Goal: Task Accomplishment & Management: Contribute content

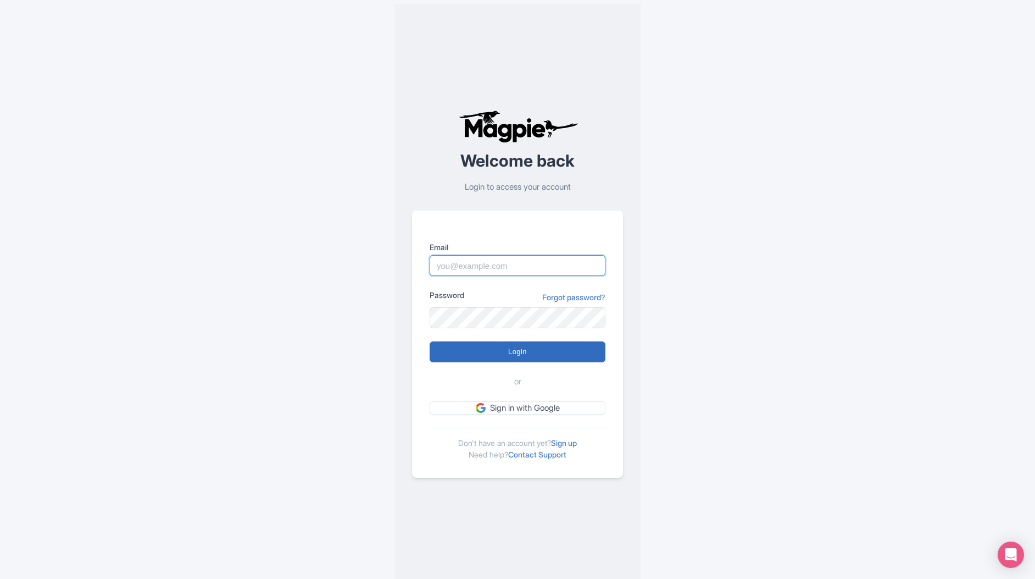
type input "info@turkeytraveltours.com"
click at [522, 356] on input "Login" at bounding box center [518, 351] width 176 height 21
type input "Logging in..."
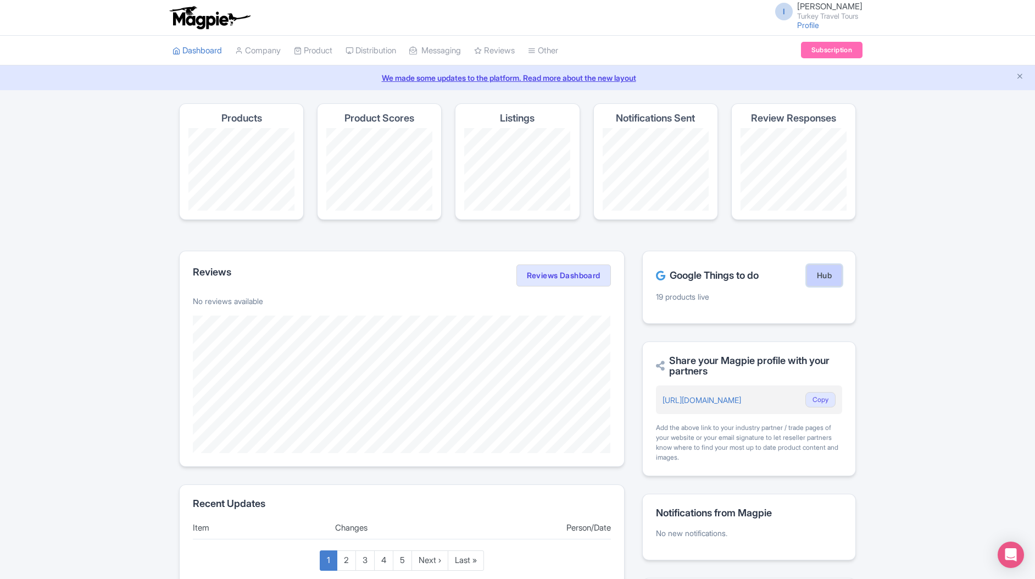
click at [816, 272] on link "Hub" at bounding box center [825, 275] width 36 height 22
click at [322, 75] on link "My Products" at bounding box center [347, 78] width 104 height 17
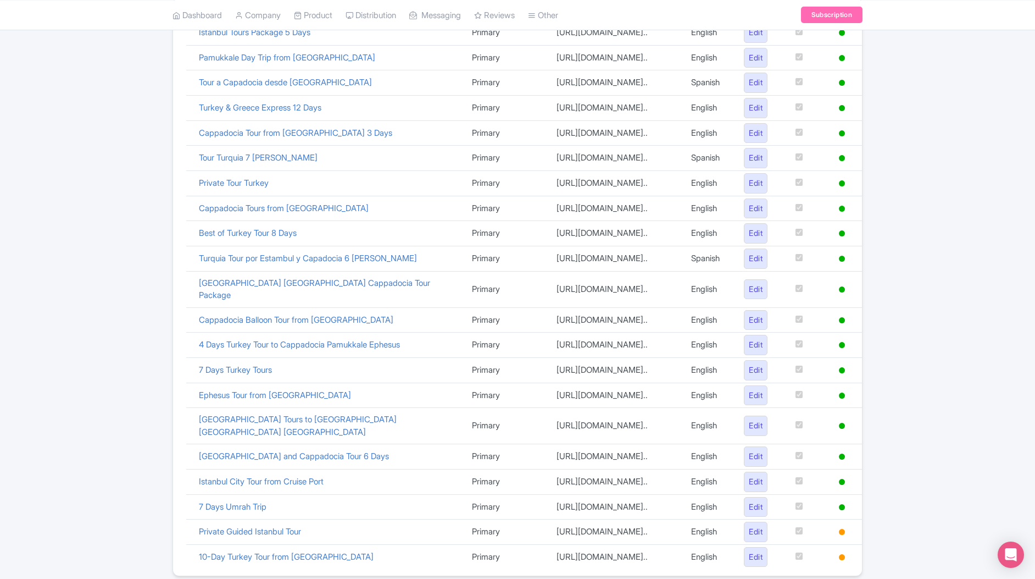
scroll to position [81, 0]
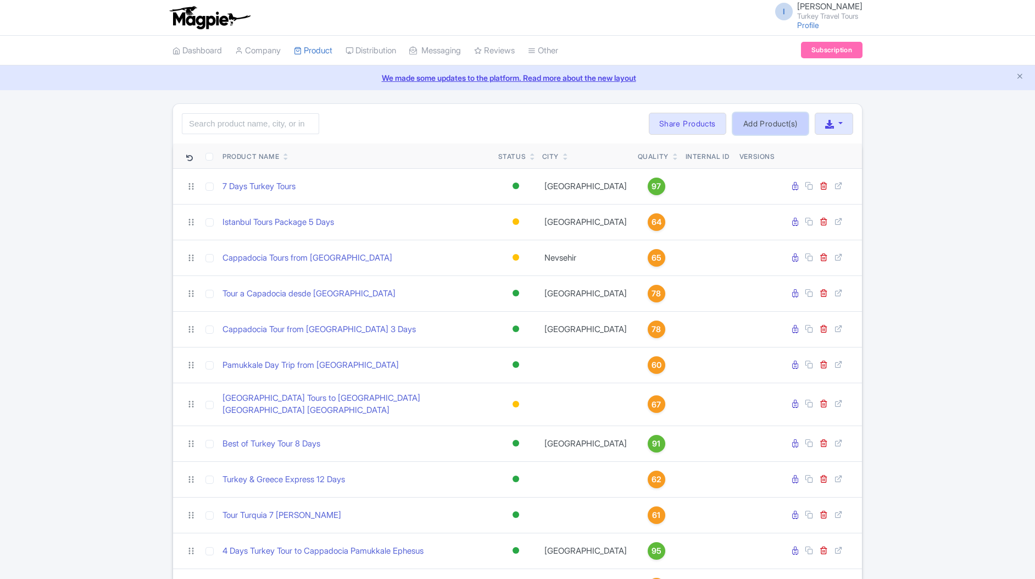
click at [774, 123] on link "Add Product(s)" at bounding box center [770, 124] width 75 height 22
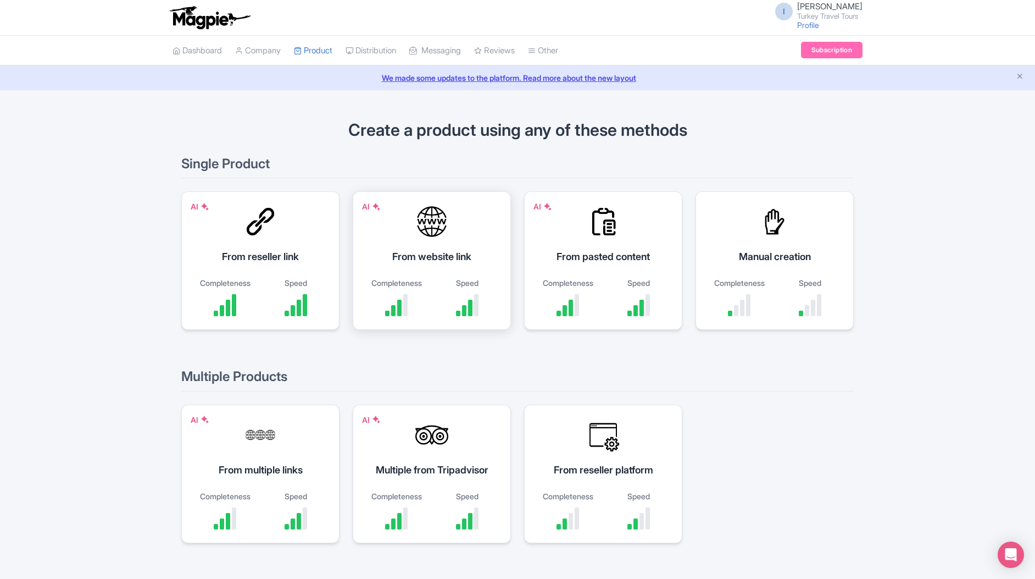
click at [424, 262] on div "From website link" at bounding box center [432, 256] width 131 height 15
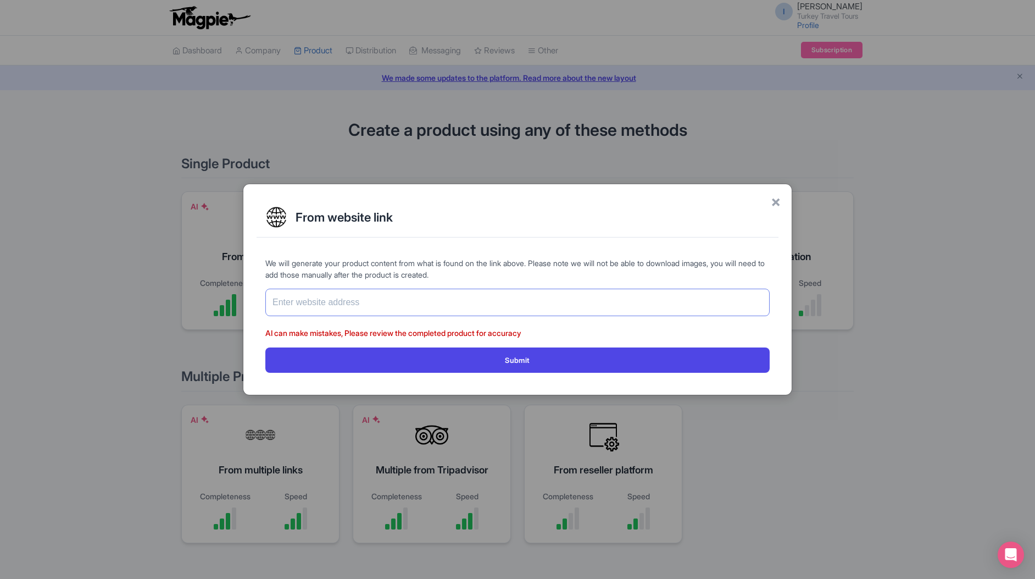
click at [327, 304] on input "text" at bounding box center [517, 302] width 505 height 27
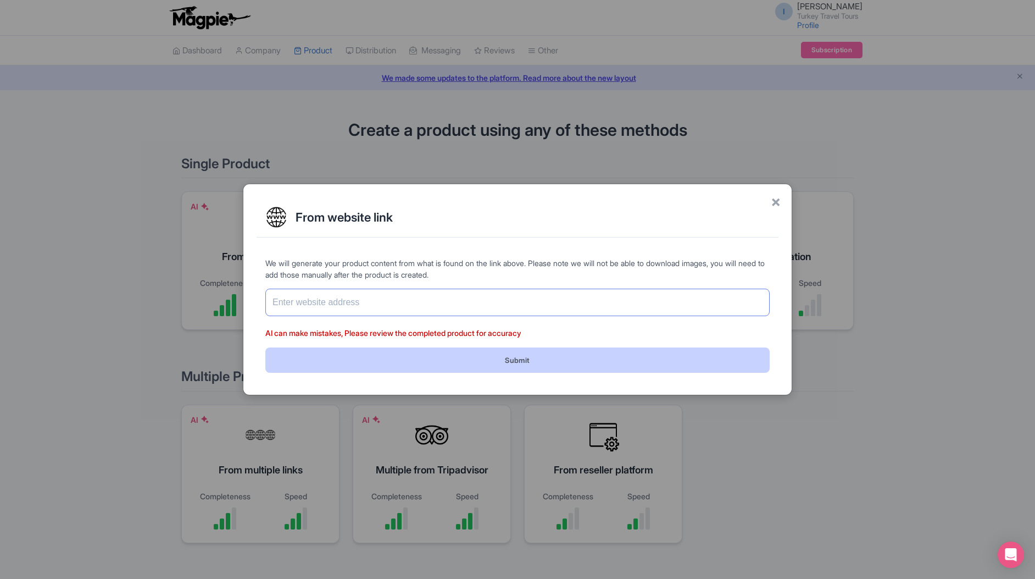
paste input "[URL][DOMAIN_NAME]"
type input "https://www.turkeytraveltours.com/all/cappadocia-hot-air-balloon-tour"
click at [485, 364] on button "Submit" at bounding box center [517, 359] width 505 height 25
click at [516, 364] on button "Submit" at bounding box center [517, 359] width 505 height 25
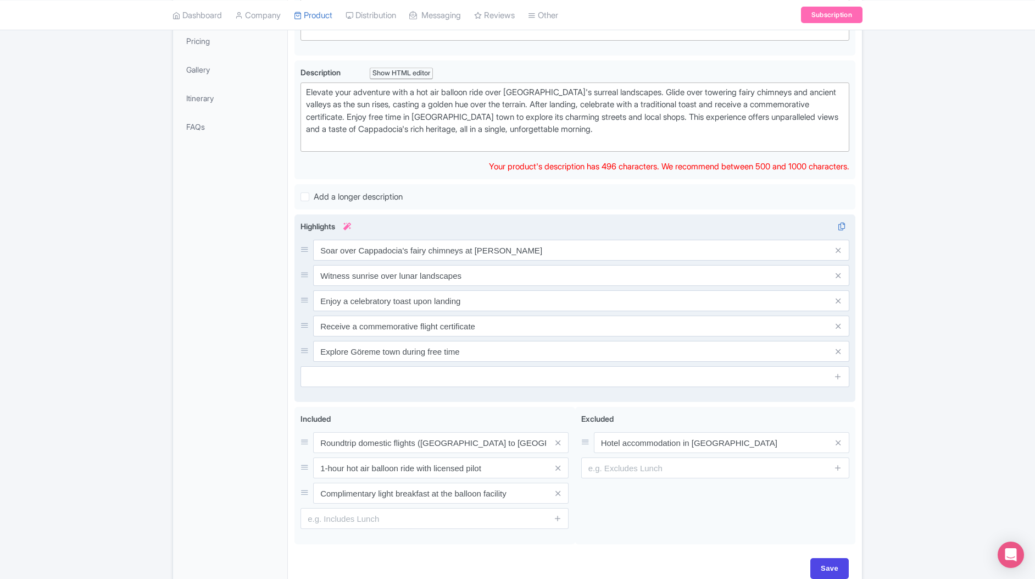
scroll to position [337, 0]
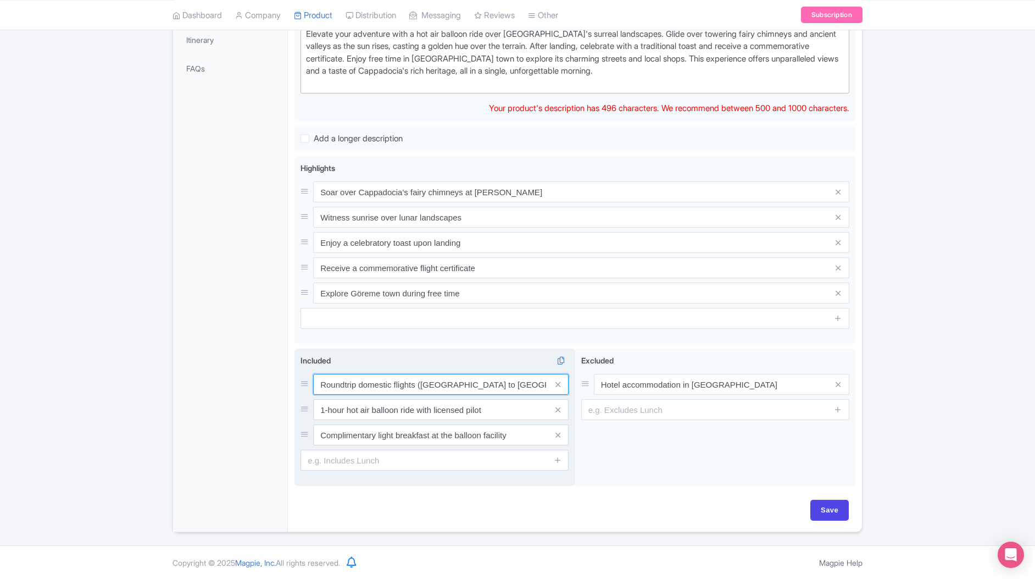
click at [357, 386] on input "Roundtrip domestic flights (Istanbul to Cappadocia)" at bounding box center [441, 384] width 256 height 21
drag, startPoint x: 361, startPoint y: 385, endPoint x: 416, endPoint y: 385, distance: 55.0
click at [416, 385] on input "Roundtrip domestic flights (Istanbul to Cappadocia)" at bounding box center [441, 384] width 256 height 21
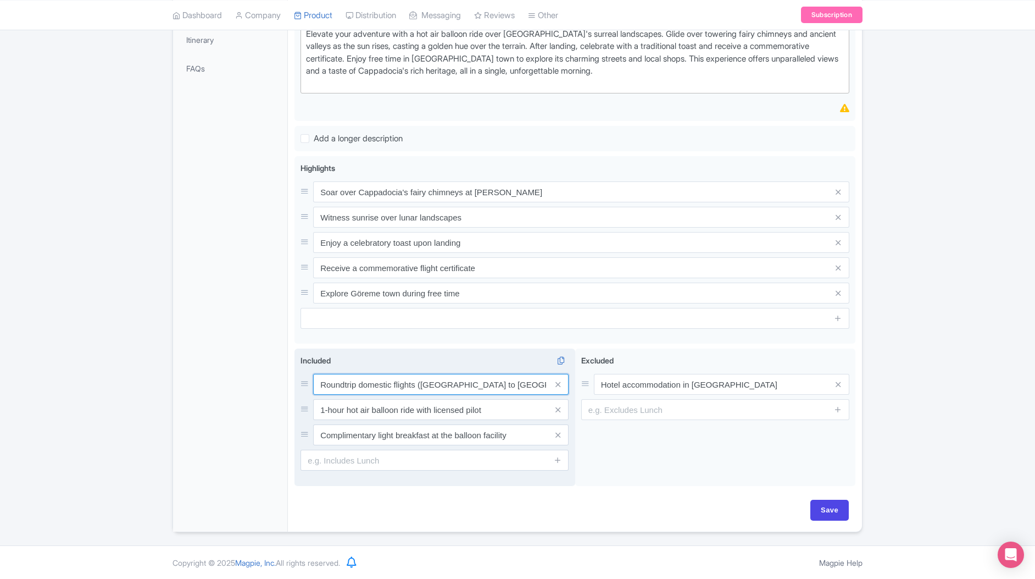
click at [358, 387] on input "Roundtrip domestic flights (Istanbul to Cappadocia)" at bounding box center [441, 384] width 256 height 21
drag, startPoint x: 358, startPoint y: 387, endPoint x: 570, endPoint y: 386, distance: 212.2
click at [570, 386] on div "Included i Roundtrip domestic flights (Istanbul to Cappadocia) 1-hour hot air b…" at bounding box center [435, 416] width 281 height 137
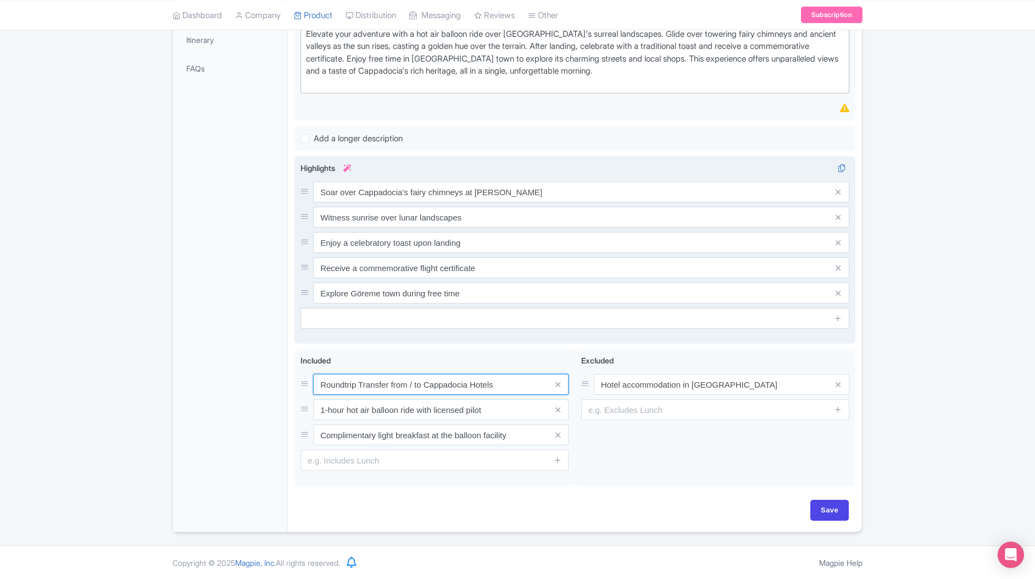
type input "Roundtrip Transfer from / to Cappadocia Hotels"
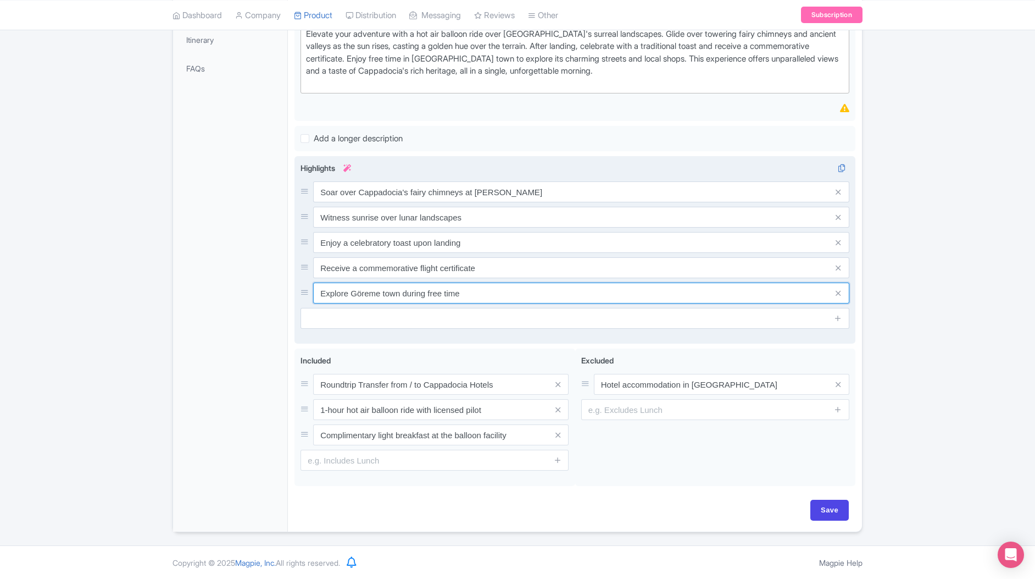
click at [461, 202] on input "Explore Göreme town during free time" at bounding box center [581, 191] width 536 height 21
click at [409, 202] on input "Explore Göreme town during free time" at bounding box center [581, 191] width 536 height 21
drag, startPoint x: 381, startPoint y: 292, endPoint x: 465, endPoint y: 291, distance: 83.6
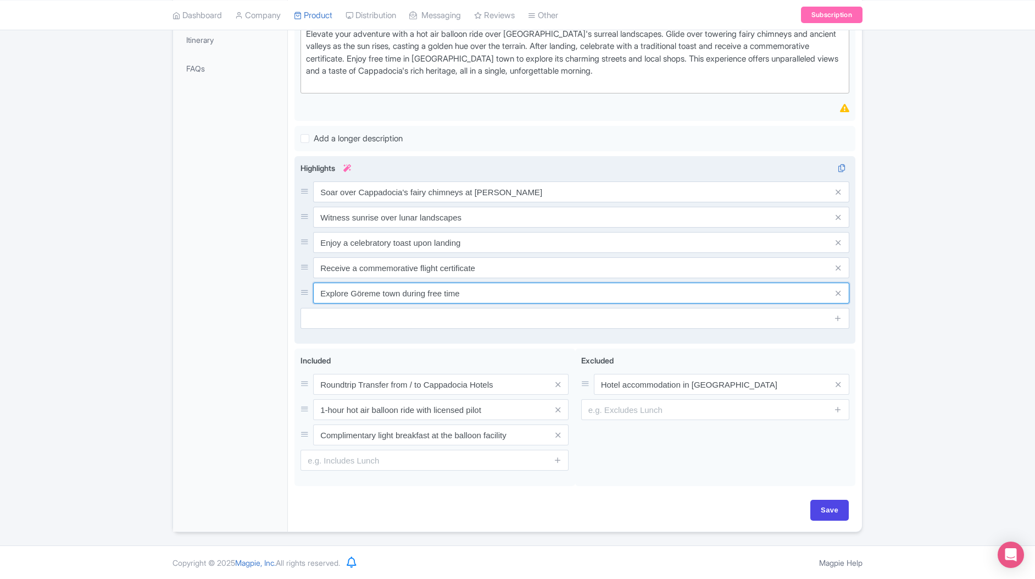
click at [465, 202] on input "Explore Göreme town during free time" at bounding box center [581, 191] width 536 height 21
type input "Explore Göreme, Uchisar, Cavusin from the air"
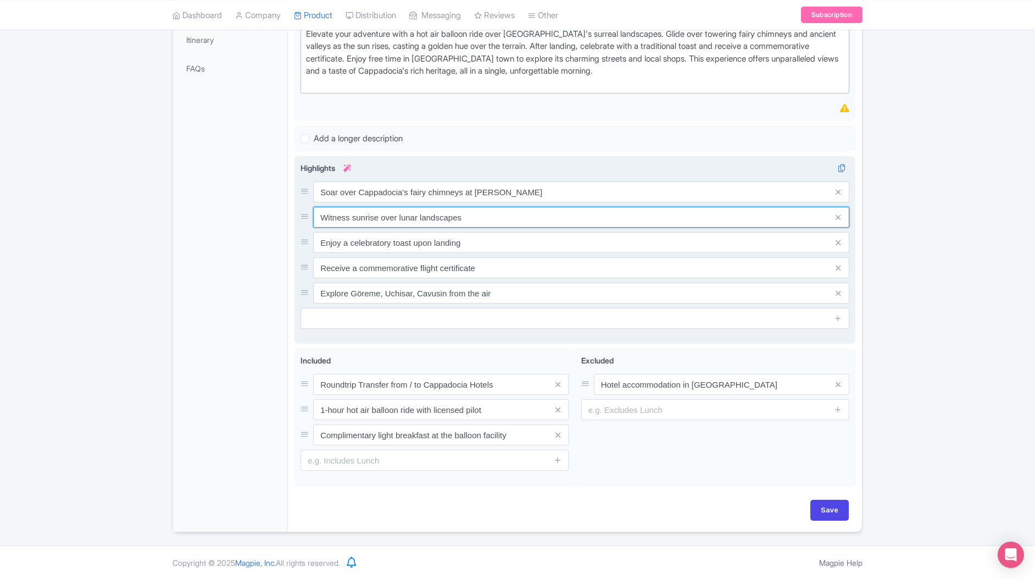
click at [477, 202] on input "Witness sunrise over lunar landscapes" at bounding box center [581, 191] width 536 height 21
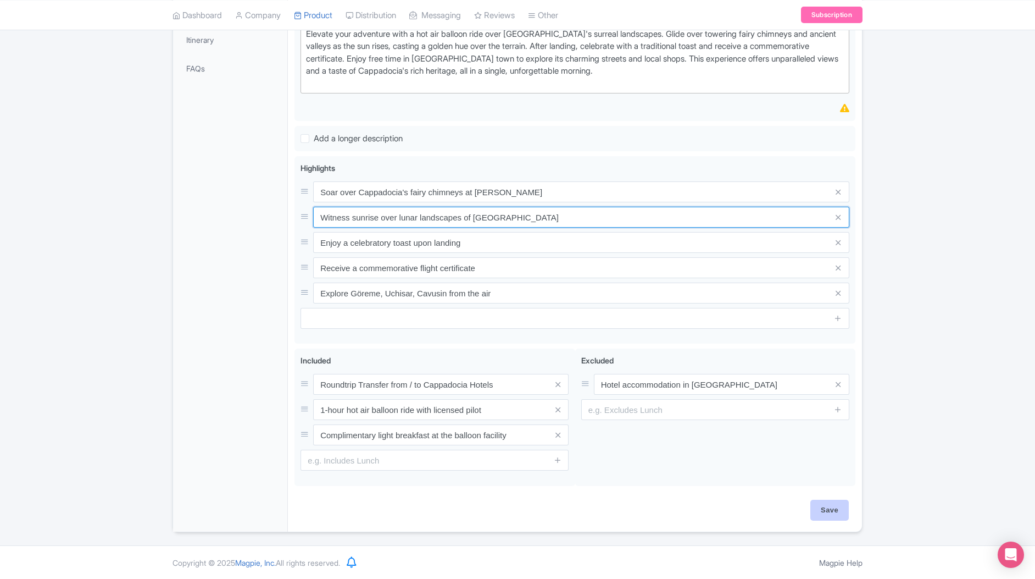
type input "Witness sunrise over lunar landscapes of Cappadocia"
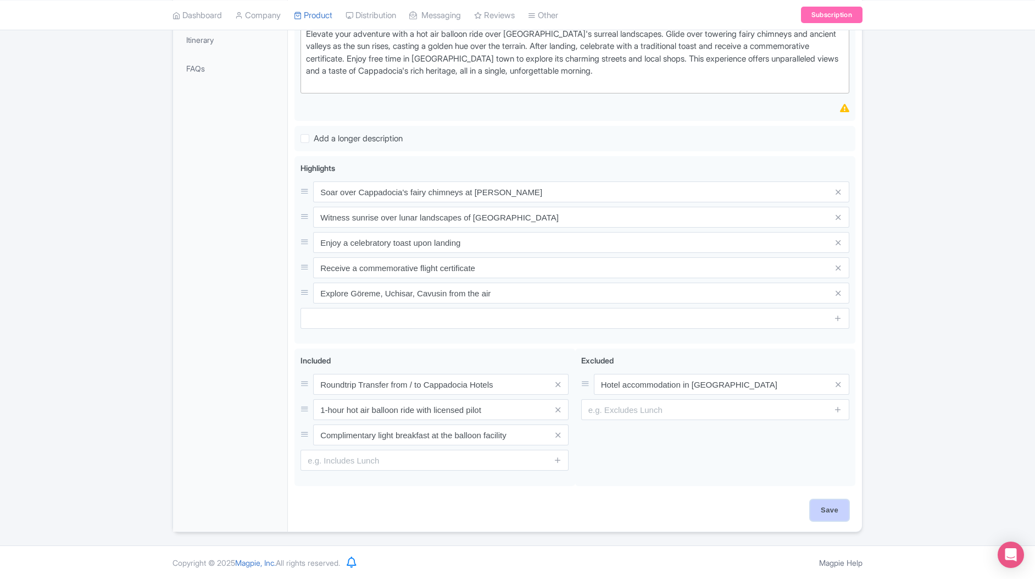
click at [824, 503] on input "Save" at bounding box center [830, 510] width 38 height 21
type input "Saving..."
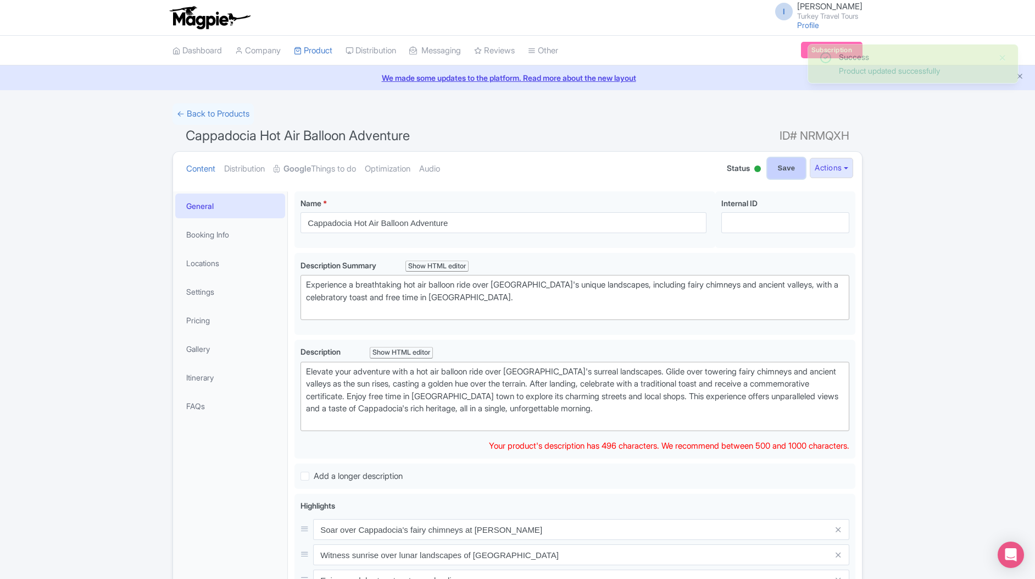
click at [788, 171] on input "Save" at bounding box center [787, 168] width 38 height 21
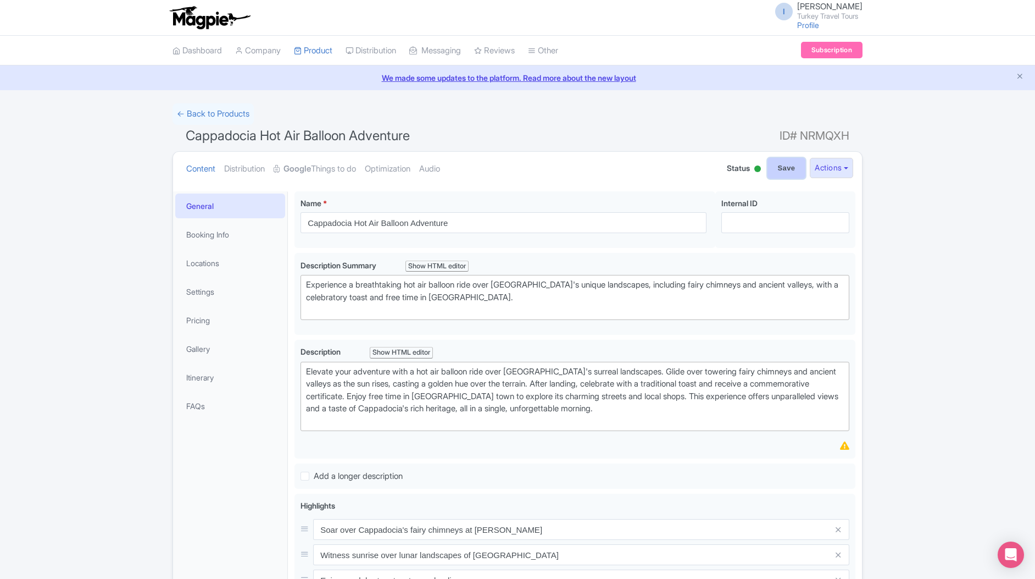
type input "Saving..."
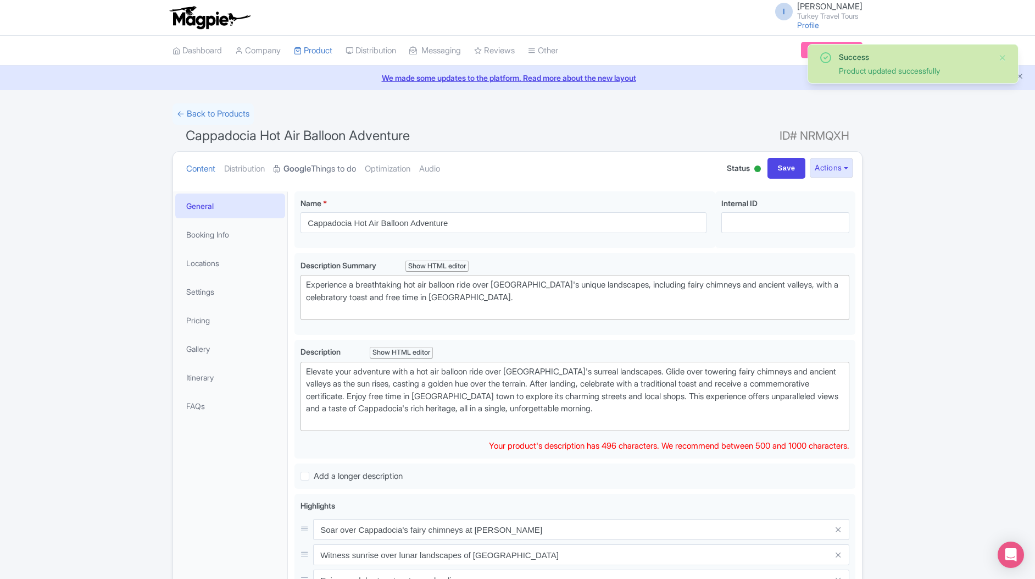
click at [304, 169] on strong "Google" at bounding box center [297, 169] width 27 height 13
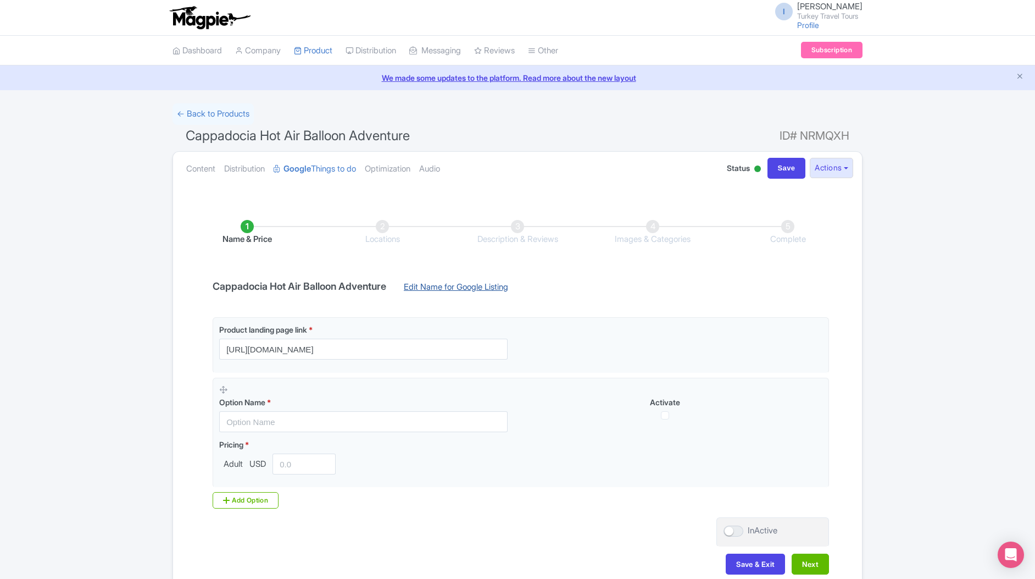
click at [441, 289] on link "Edit Name for Google Listing" at bounding box center [456, 290] width 126 height 18
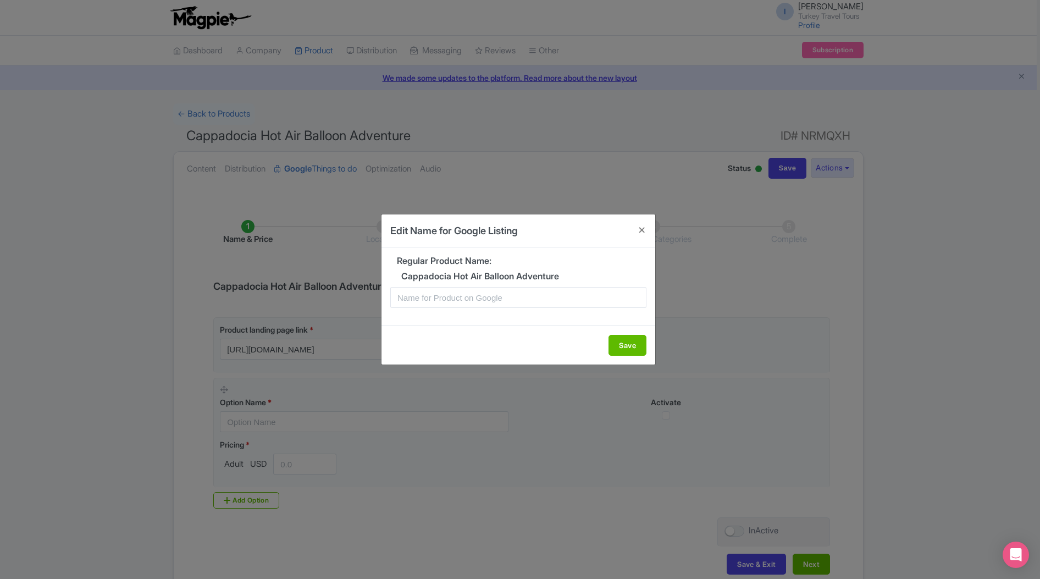
click at [412, 311] on div "Regular Product Name: Cappadocia Hot Air Balloon Adventure" at bounding box center [518, 286] width 274 height 78
click at [414, 304] on input "text" at bounding box center [518, 297] width 256 height 21
type input "Cappadocia Hot Air Balloon Tour"
click at [633, 351] on button "Save" at bounding box center [627, 345] width 38 height 21
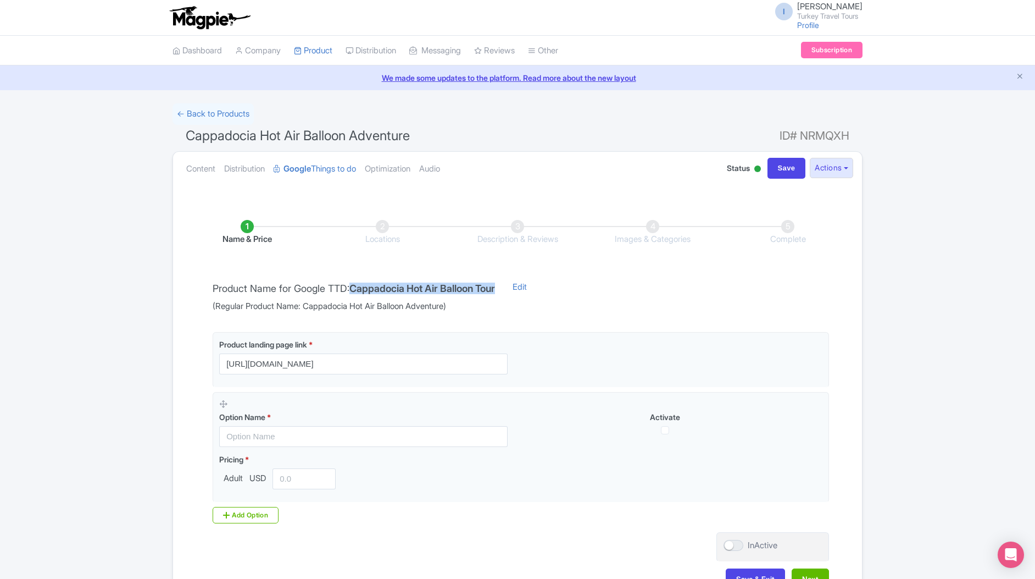
drag, startPoint x: 361, startPoint y: 287, endPoint x: 510, endPoint y: 284, distance: 149.0
click at [495, 284] on h4 "Cappadocia Hot Air Balloon Tour" at bounding box center [423, 288] width 146 height 11
copy h4 "Cappadocia Hot Air Balloon Tour"
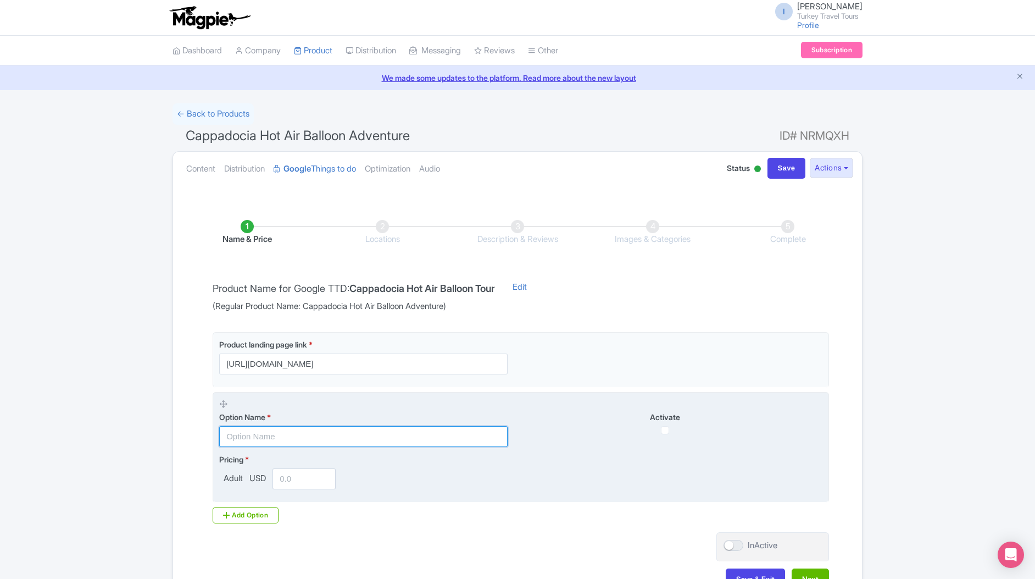
click at [256, 431] on input "text" at bounding box center [363, 436] width 289 height 21
paste input "Cappadocia Hot Air Balloon Tour"
type input "Cappadocia Hot Air Balloon Tour"
click at [658, 430] on div "Activate" at bounding box center [672, 422] width 302 height 23
click at [657, 430] on div "Activate" at bounding box center [672, 422] width 302 height 23
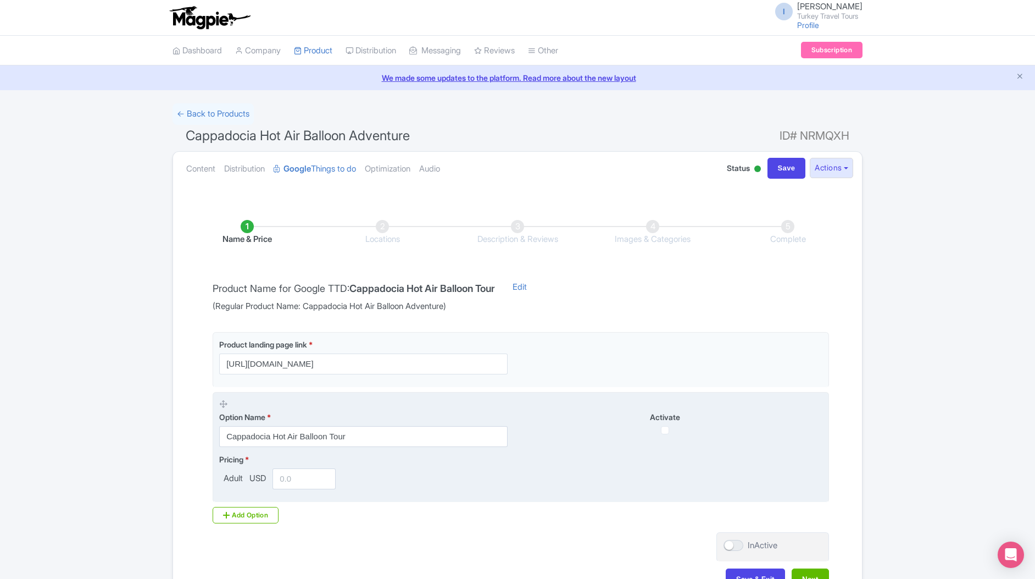
click at [657, 447] on fieldset "Option Name * Cappadocia Hot Air Balloon Tour Activate Pricing * Adult USD" at bounding box center [521, 447] width 617 height 110
click at [656, 440] on div "Option Name * Cappadocia Hot Air Balloon Tour Activate" at bounding box center [520, 422] width 603 height 48
drag, startPoint x: 659, startPoint y: 434, endPoint x: 658, endPoint y: 418, distance: 15.4
click at [659, 433] on div "Activate" at bounding box center [672, 422] width 302 height 23
click at [658, 406] on div "Option Name * Cappadocia Hot Air Balloon Tour Activate" at bounding box center [520, 422] width 603 height 48
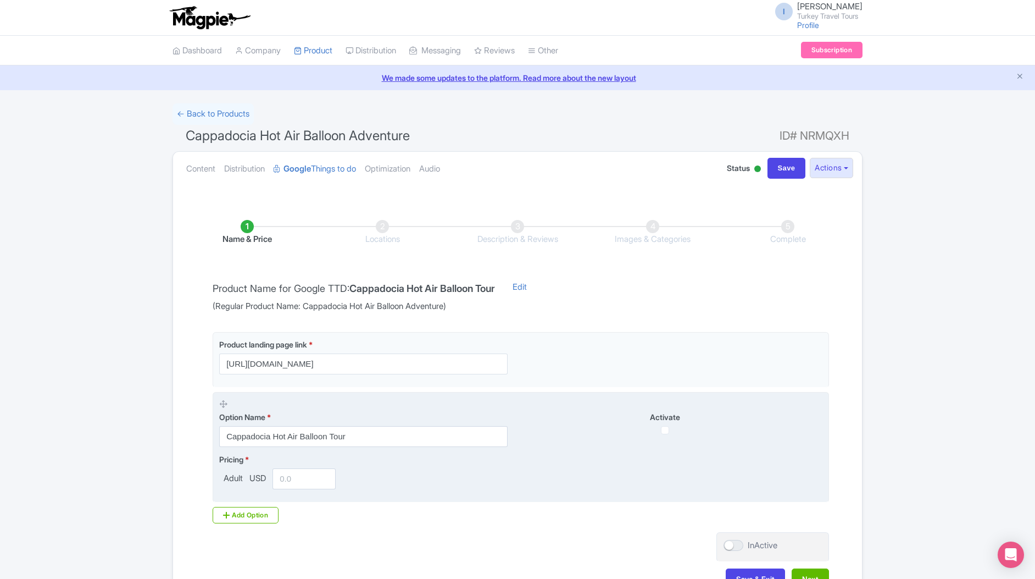
drag, startPoint x: 673, startPoint y: 428, endPoint x: 659, endPoint y: 455, distance: 30.2
click at [672, 430] on div "Activate" at bounding box center [672, 422] width 302 height 23
click at [659, 455] on div "Pricing * Adult USD" at bounding box center [520, 471] width 603 height 36
drag, startPoint x: 667, startPoint y: 445, endPoint x: 657, endPoint y: 437, distance: 12.9
click at [665, 445] on div "Option Name * Cappadocia Hot Air Balloon Tour Activate" at bounding box center [520, 422] width 603 height 48
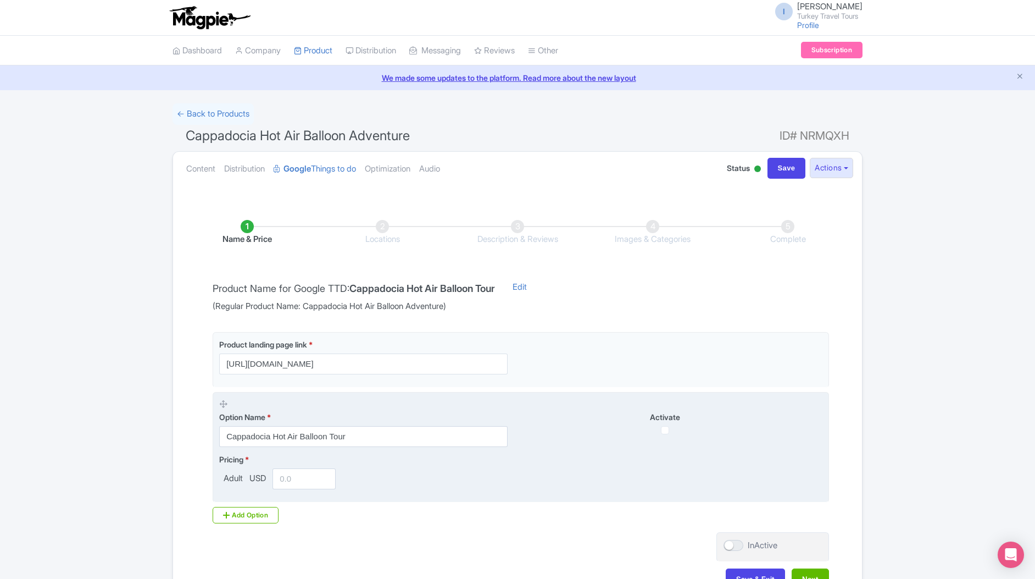
click at [657, 437] on div "Option Name * Cappadocia Hot Air Balloon Tour Activate" at bounding box center [520, 422] width 603 height 48
click at [658, 431] on div "Activate" at bounding box center [672, 422] width 302 height 23
click at [668, 430] on input "checkbox" at bounding box center [665, 430] width 8 height 8
checkbox input "true"
click at [669, 429] on div "Activate" at bounding box center [672, 422] width 302 height 23
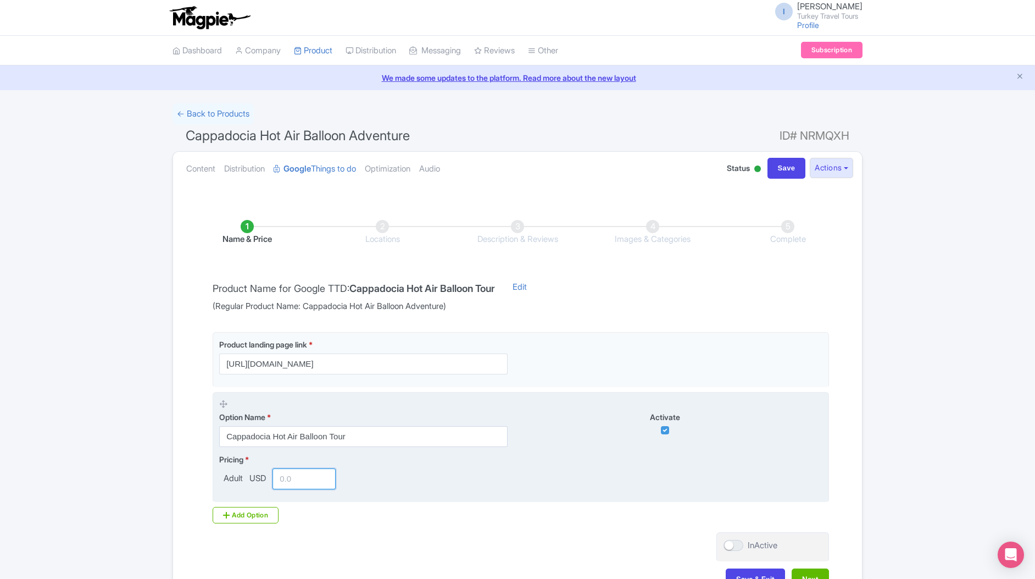
click at [297, 476] on input "number" at bounding box center [304, 478] width 63 height 21
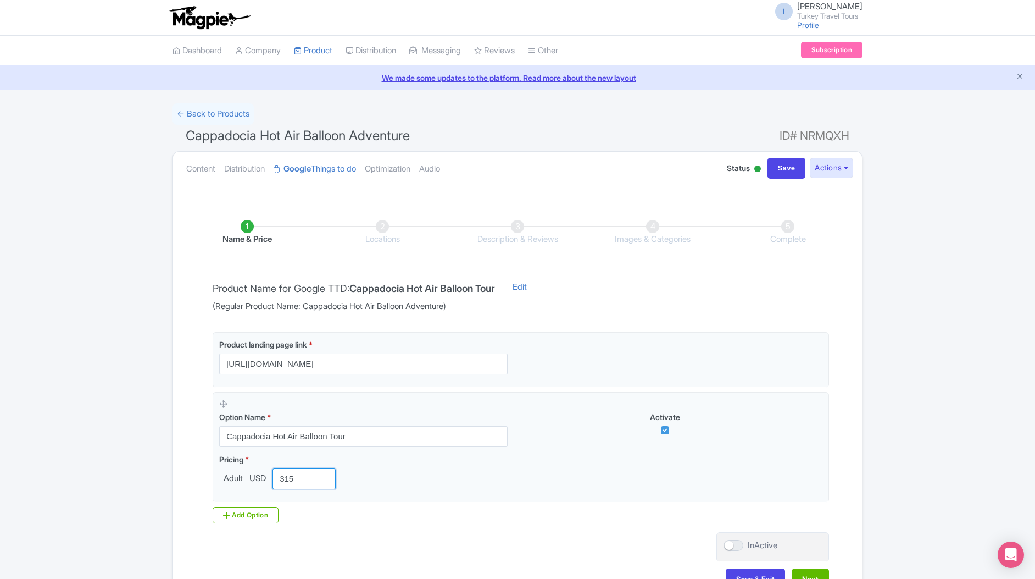
type input "315"
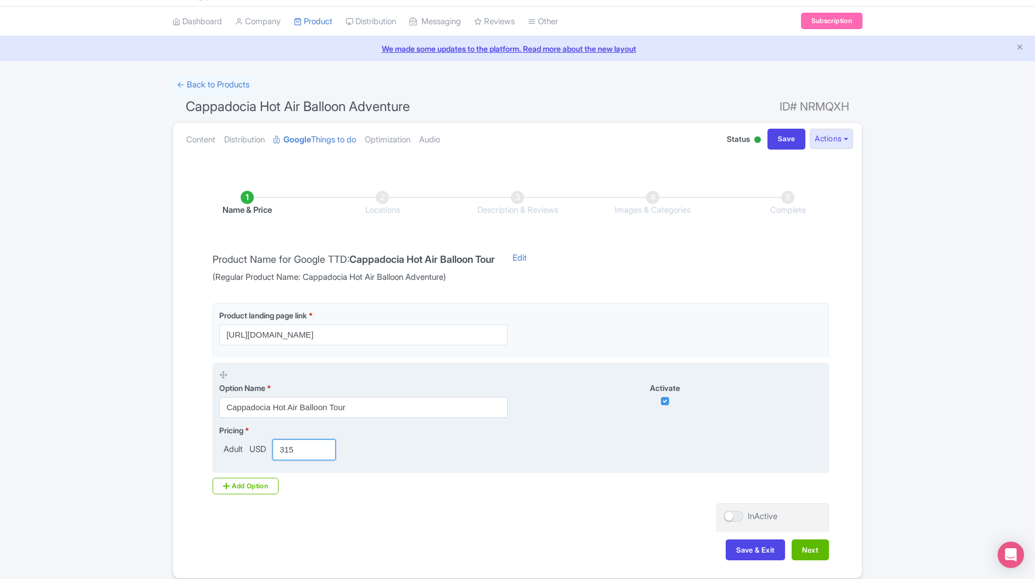
scroll to position [76, 0]
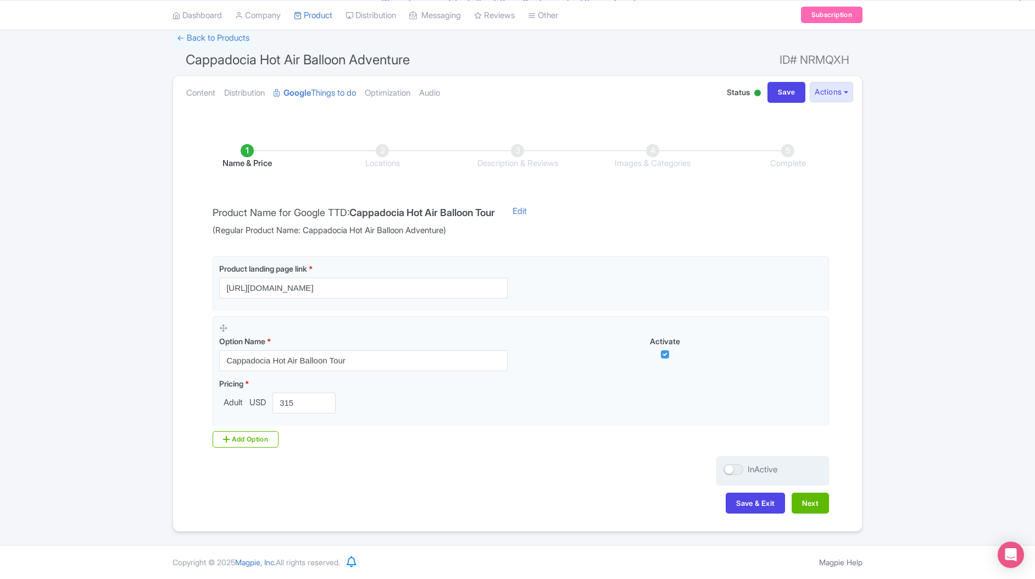
click at [735, 464] on div at bounding box center [734, 469] width 20 height 11
click at [731, 466] on input "InActive" at bounding box center [727, 469] width 7 height 7
checkbox input "true"
click at [806, 499] on button "Next" at bounding box center [810, 502] width 37 height 21
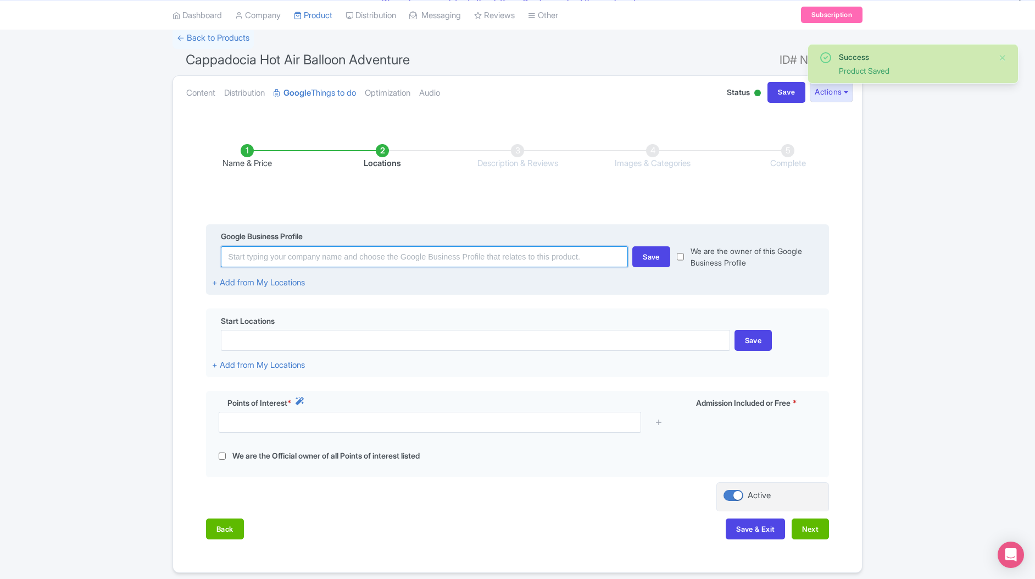
click at [288, 250] on input at bounding box center [424, 256] width 407 height 21
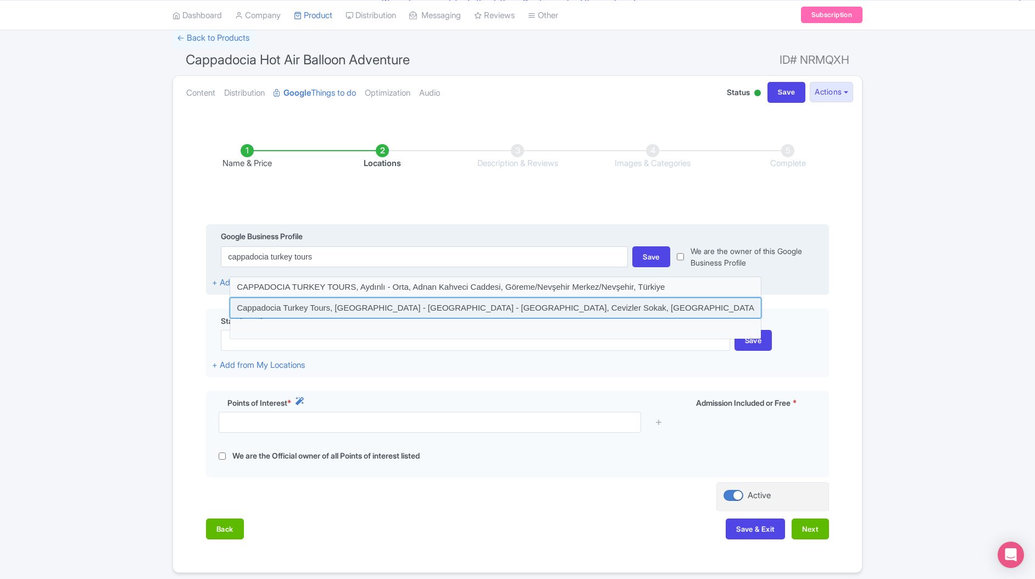
click at [428, 312] on input at bounding box center [496, 307] width 532 height 21
type input "Cappadocia Turkey Tours, İsali - Gaferli - Avcılar, Cevizler Sokak, Göreme/Nevş…"
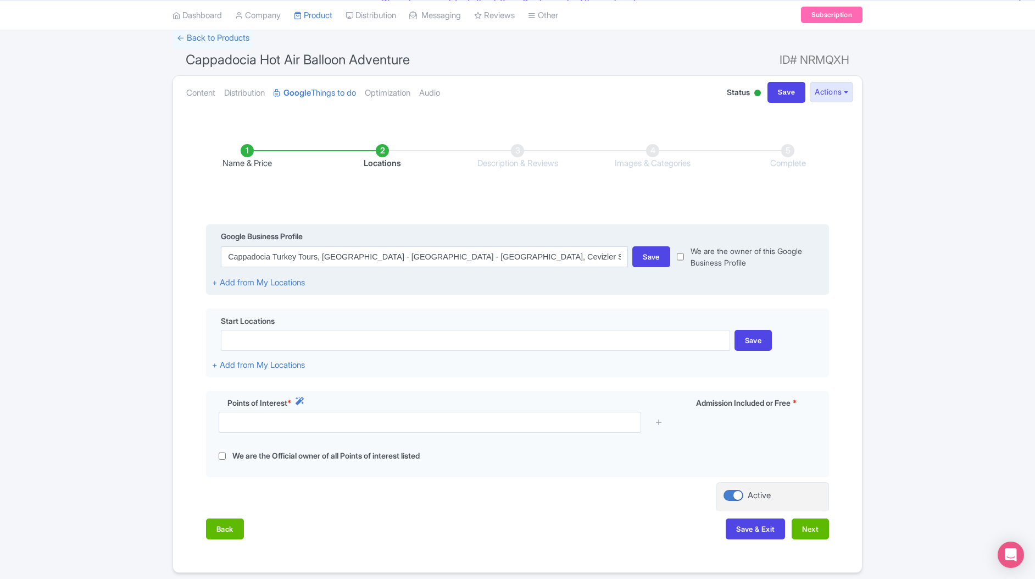
click at [683, 257] on input "checkbox" at bounding box center [680, 256] width 7 height 23
checkbox input "true"
click at [641, 260] on div "Save" at bounding box center [652, 256] width 38 height 21
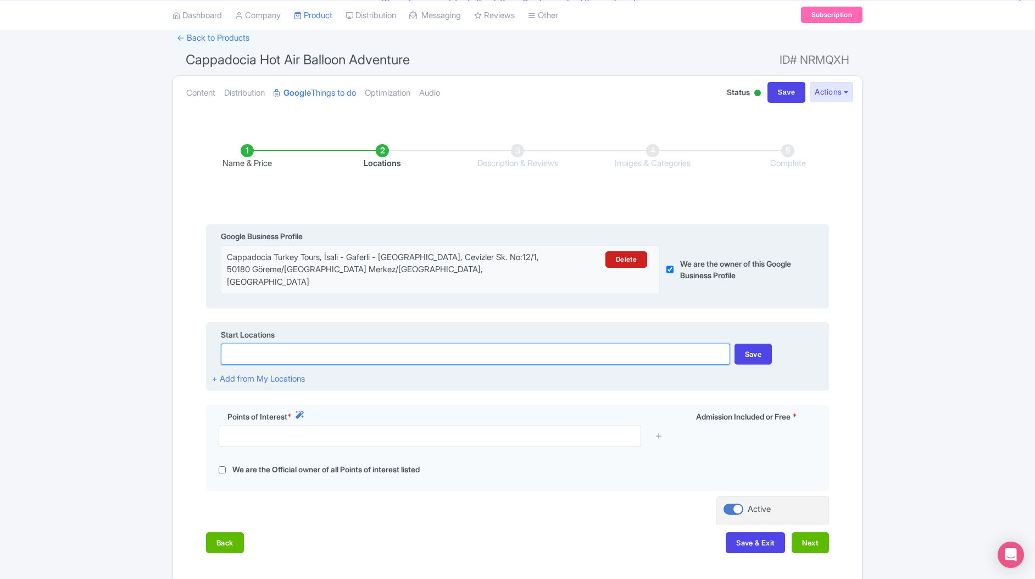
click at [263, 344] on input at bounding box center [475, 354] width 509 height 21
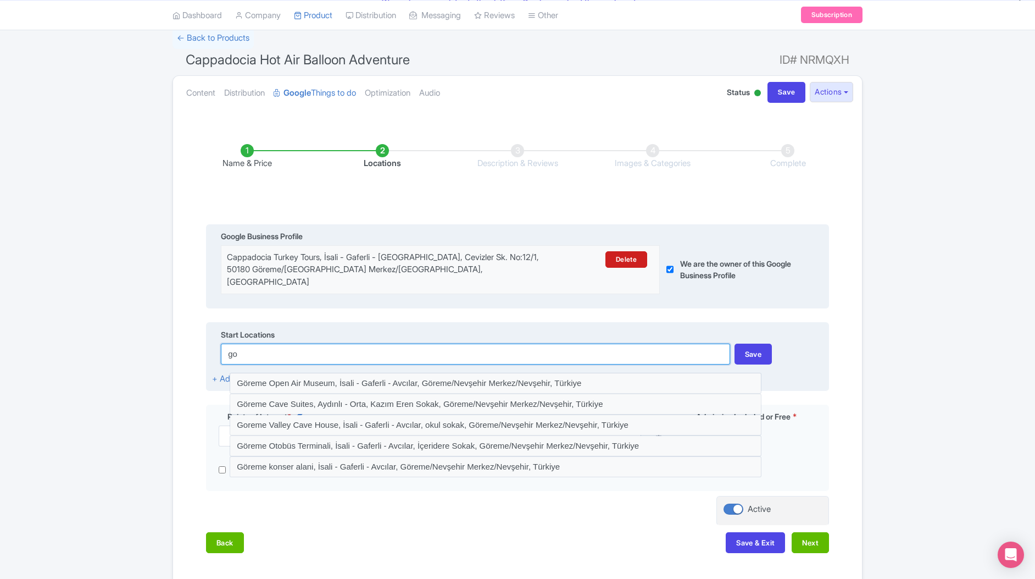
type input "g"
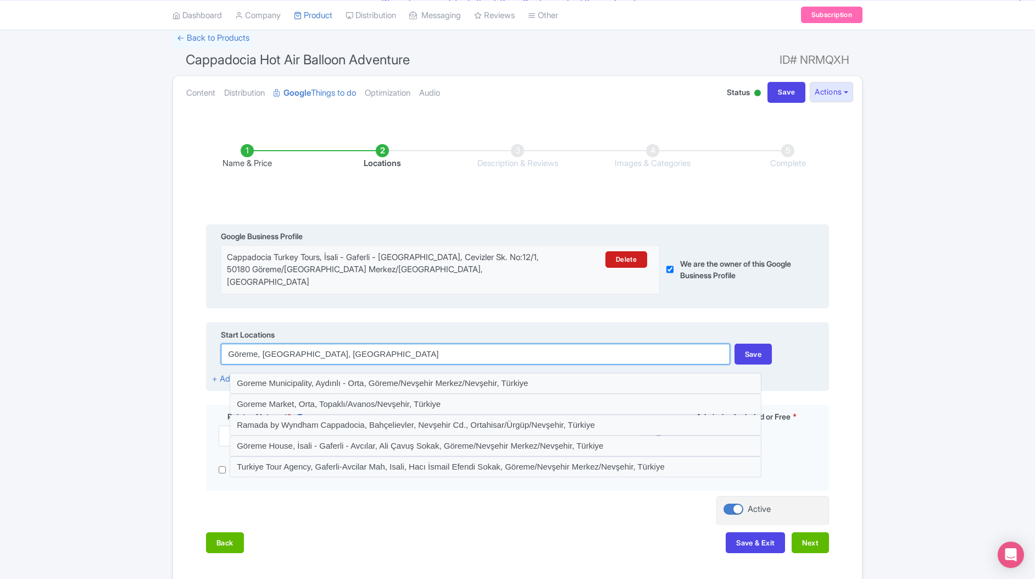
click at [258, 344] on input "Göreme, Nevşehir, Türkiye" at bounding box center [475, 354] width 509 height 21
click at [262, 344] on input "Göreme, Nevşehir, Türkiye" at bounding box center [475, 354] width 509 height 21
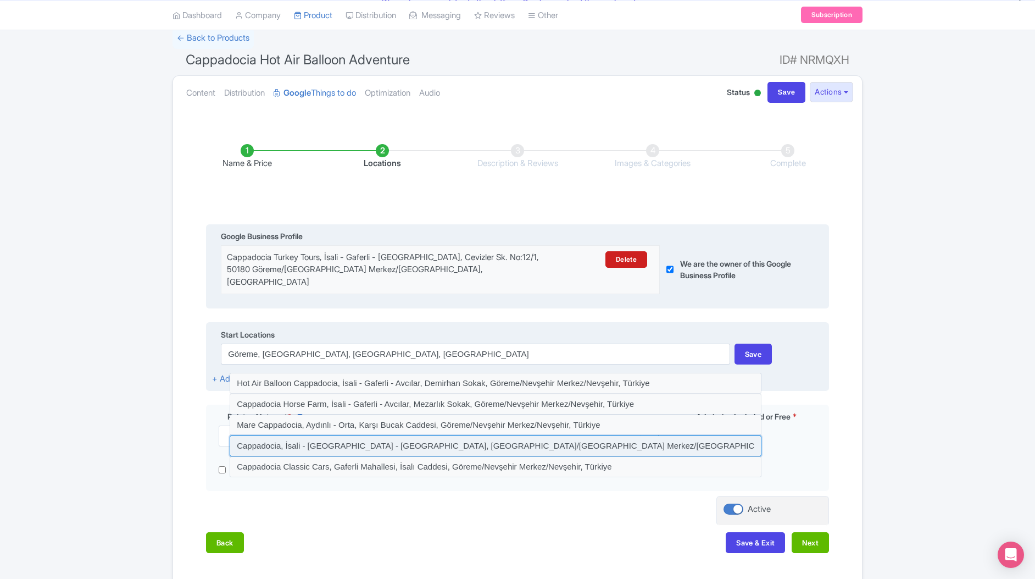
click at [518, 435] on input at bounding box center [496, 445] width 532 height 21
type input "Cappadocia, İsali - Gaferli - Avcılar, Göreme/Nevşehir Merkez/Nevşehir, Türkiye"
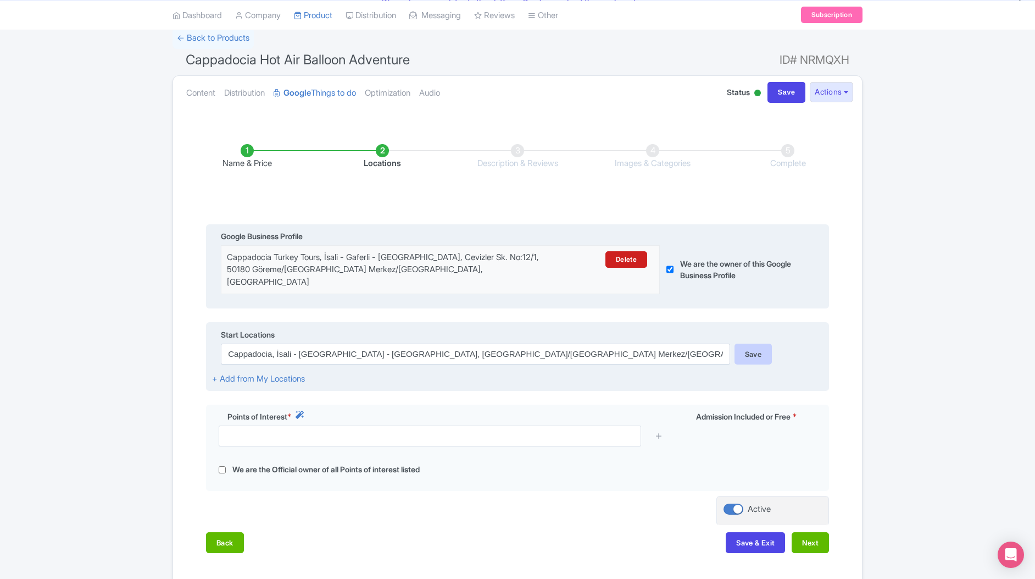
click at [759, 344] on div "Save" at bounding box center [754, 354] width 38 height 21
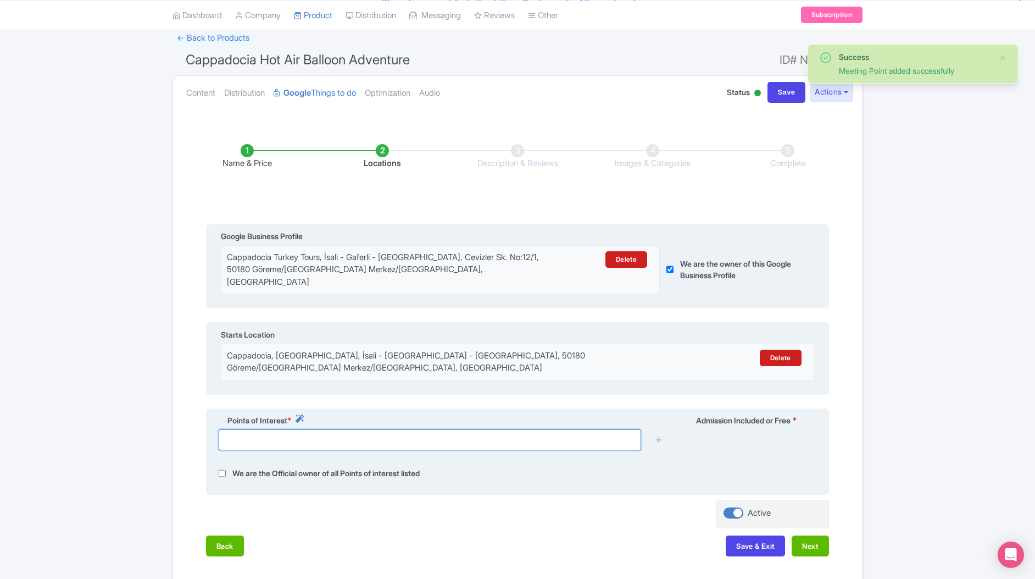
click at [265, 429] on input "text" at bounding box center [430, 439] width 423 height 21
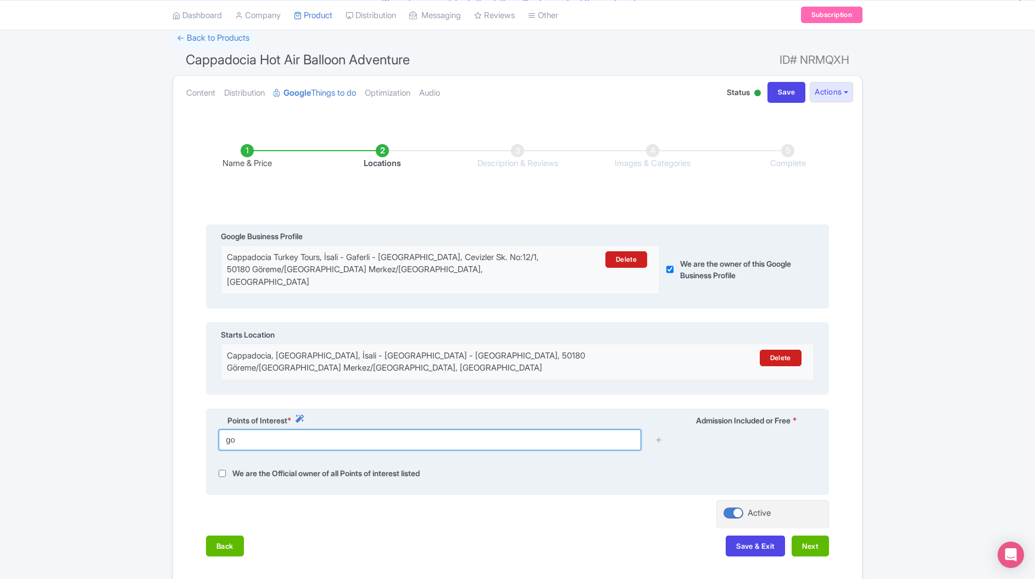
type input "g"
click at [279, 429] on input "text" at bounding box center [430, 439] width 423 height 21
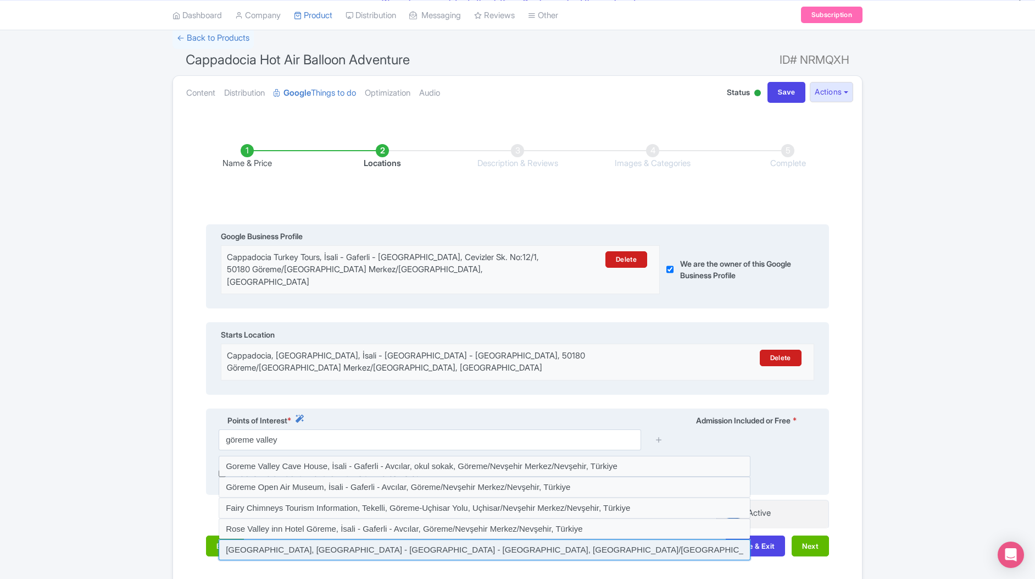
click at [284, 539] on input at bounding box center [485, 549] width 532 height 21
type input "Sword Valley, İsali - Gaferli - Avcılar, Göreme/Nevşehir Merkez/Nevşehir, Türki…"
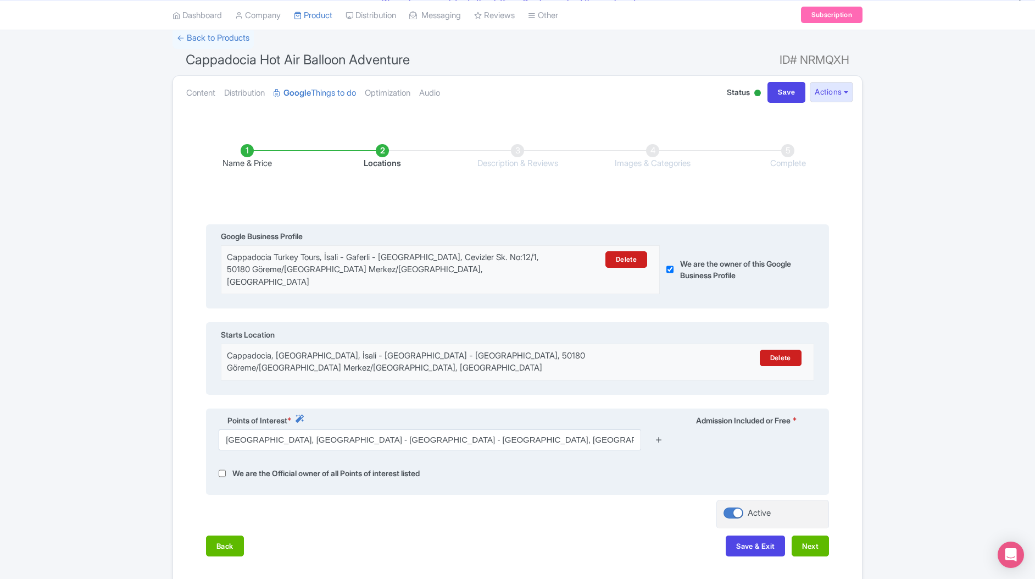
click at [657, 435] on icon at bounding box center [659, 439] width 8 height 8
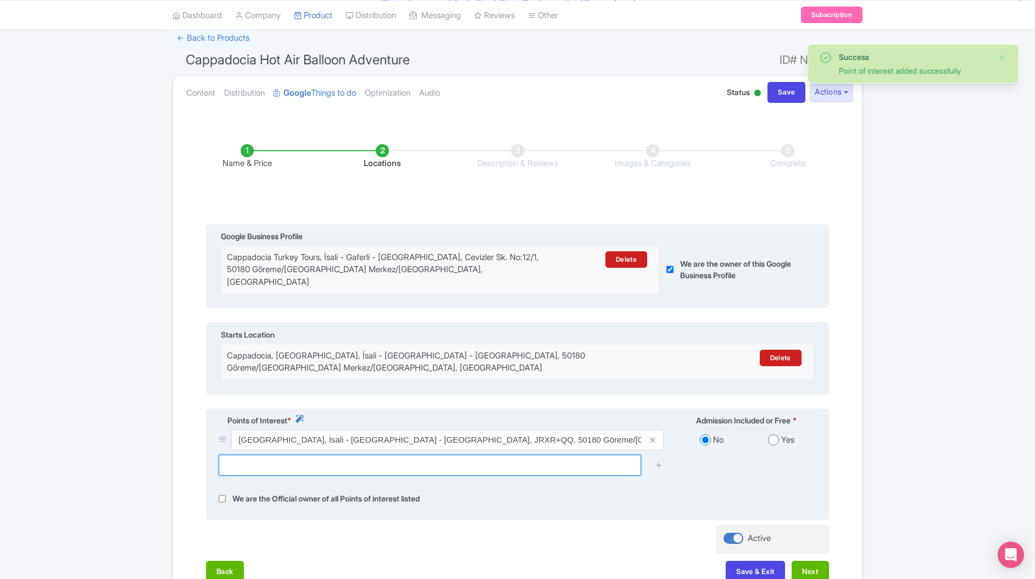
click at [294, 455] on input "text" at bounding box center [430, 465] width 423 height 21
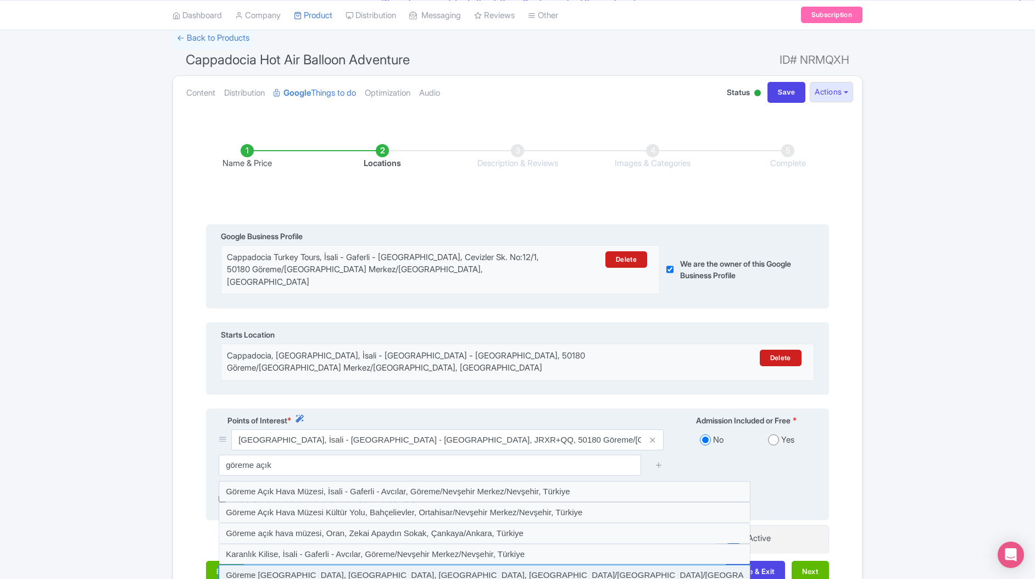
click at [269, 564] on input at bounding box center [485, 574] width 532 height 21
type input "Göreme Tarihi Milli Parkı, Yukarı, Kızılçukur Vadisi, Ortahisar/Ürgüp/Nevşehir,…"
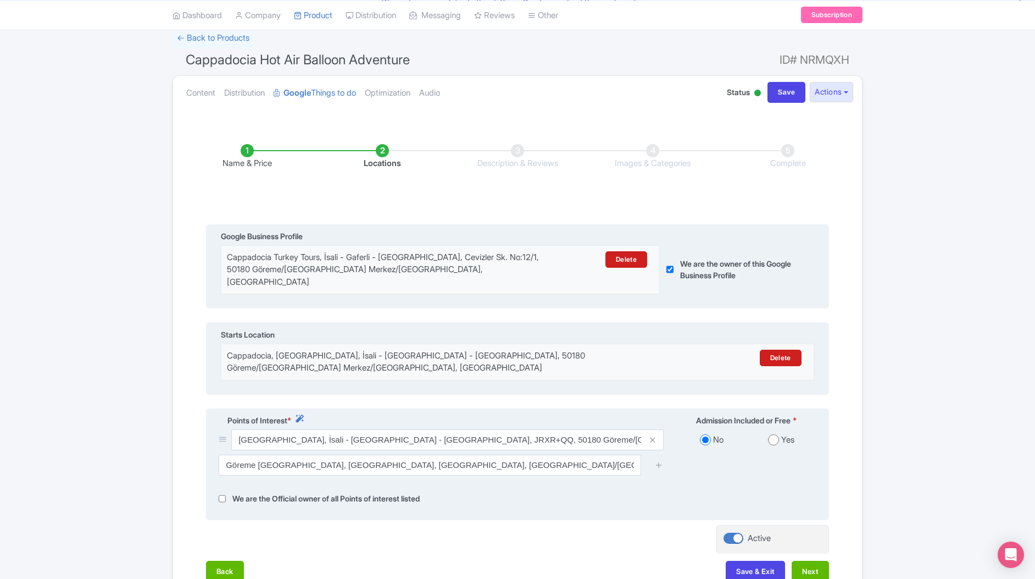
click at [776, 434] on input "radio" at bounding box center [773, 439] width 11 height 11
radio input "true"
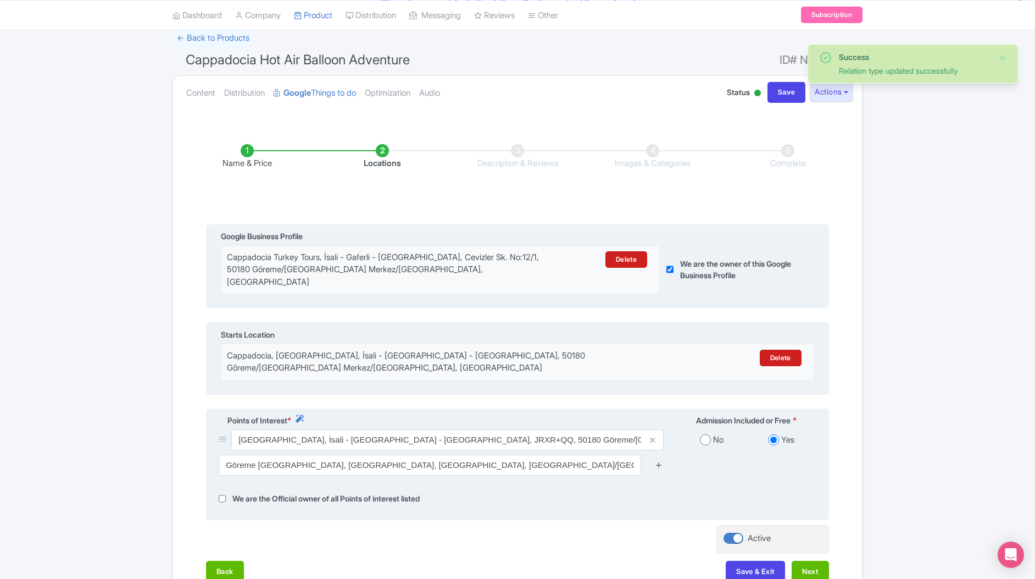
click at [657, 461] on icon at bounding box center [659, 465] width 8 height 8
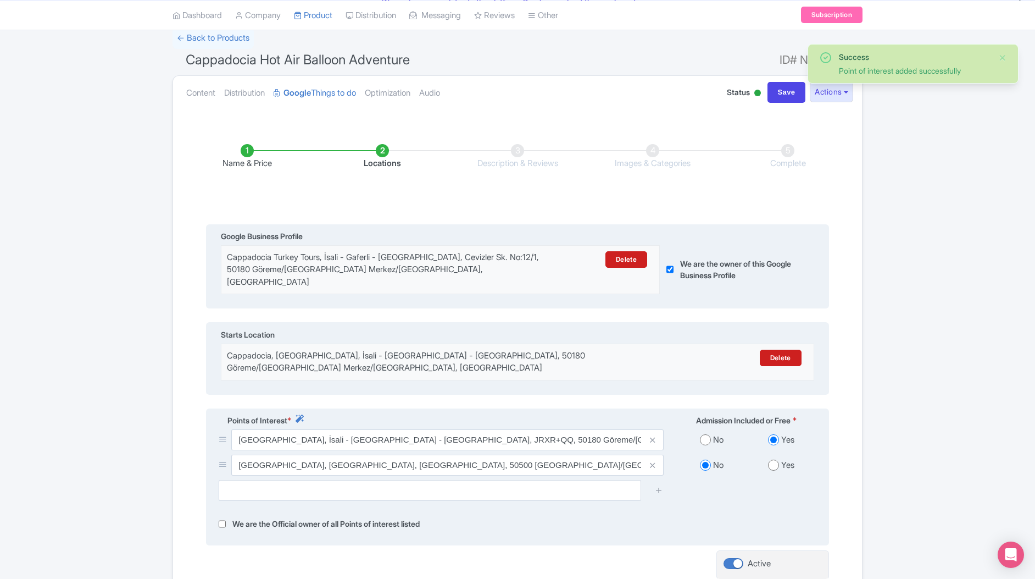
click at [773, 459] on input "radio" at bounding box center [773, 464] width 11 height 11
radio input "true"
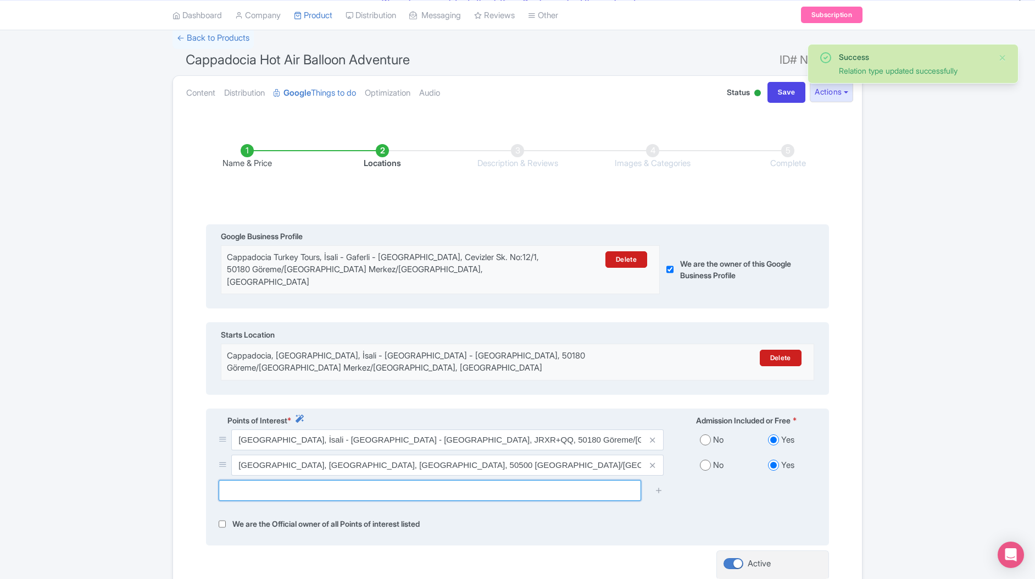
click at [376, 480] on input "text" at bounding box center [430, 490] width 423 height 21
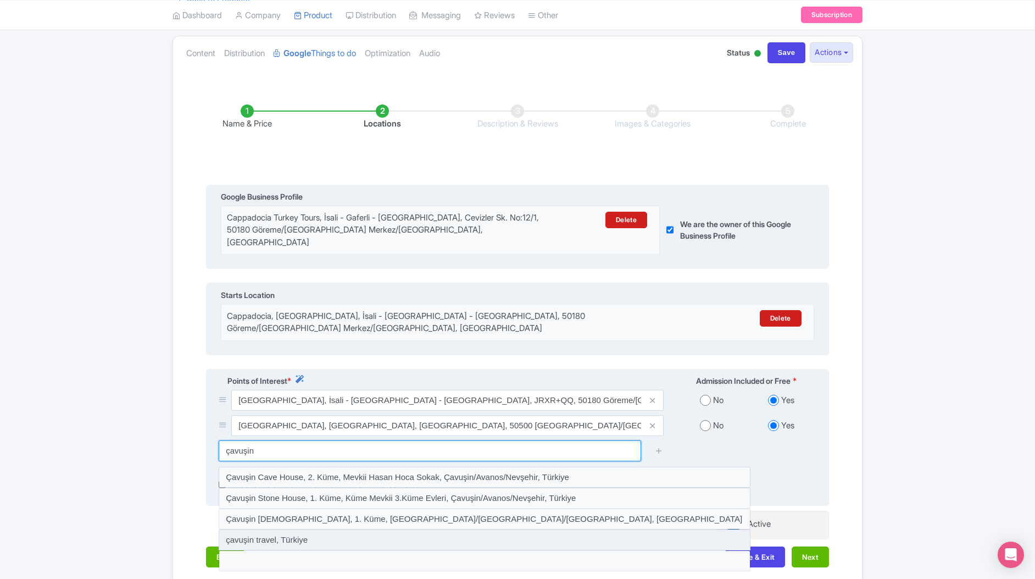
scroll to position [134, 0]
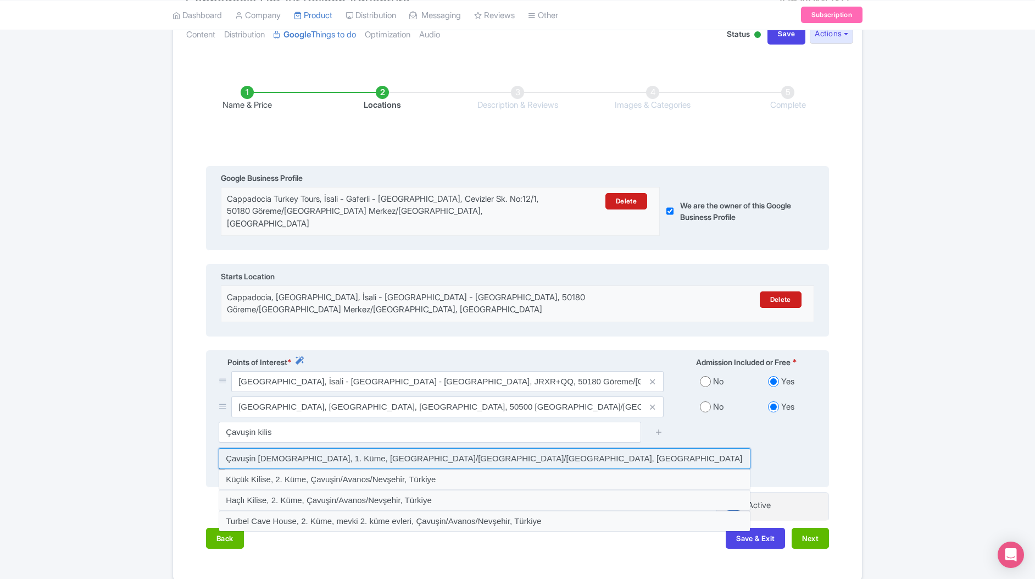
click at [269, 448] on input at bounding box center [485, 458] width 532 height 21
type input "Çavuşin Kilisesi, 1. Küme, Çavuşin/Avanos/Nevşehir, Türkiye"
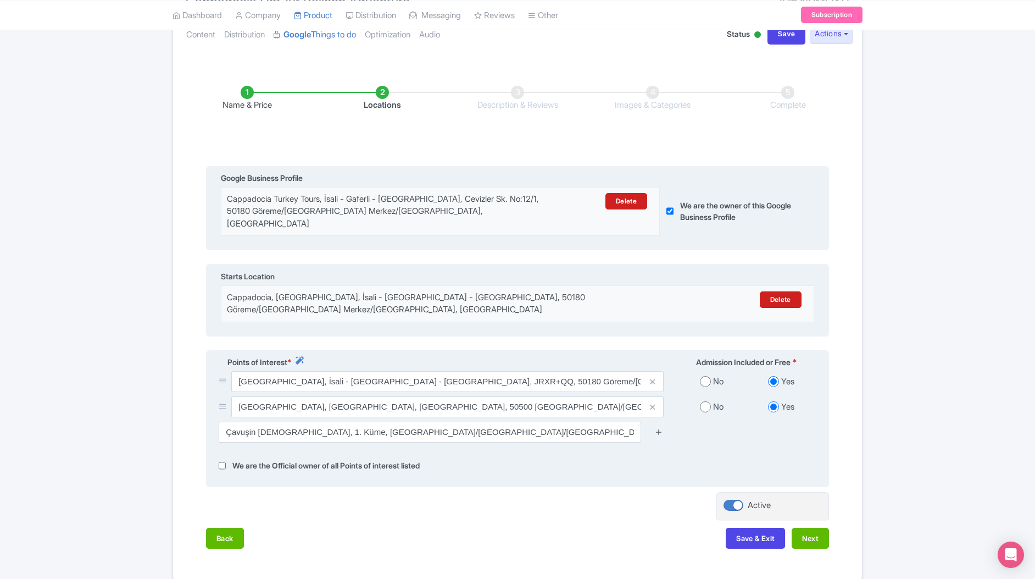
click at [655, 426] on link at bounding box center [659, 432] width 8 height 13
click at [660, 428] on icon at bounding box center [659, 432] width 8 height 8
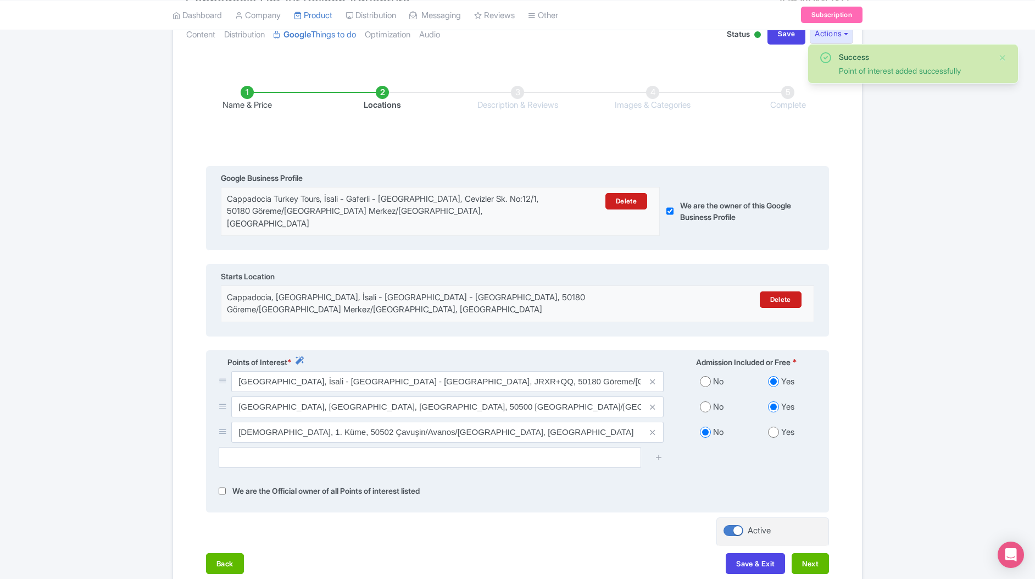
click at [773, 427] on input "radio" at bounding box center [773, 432] width 11 height 11
radio input "true"
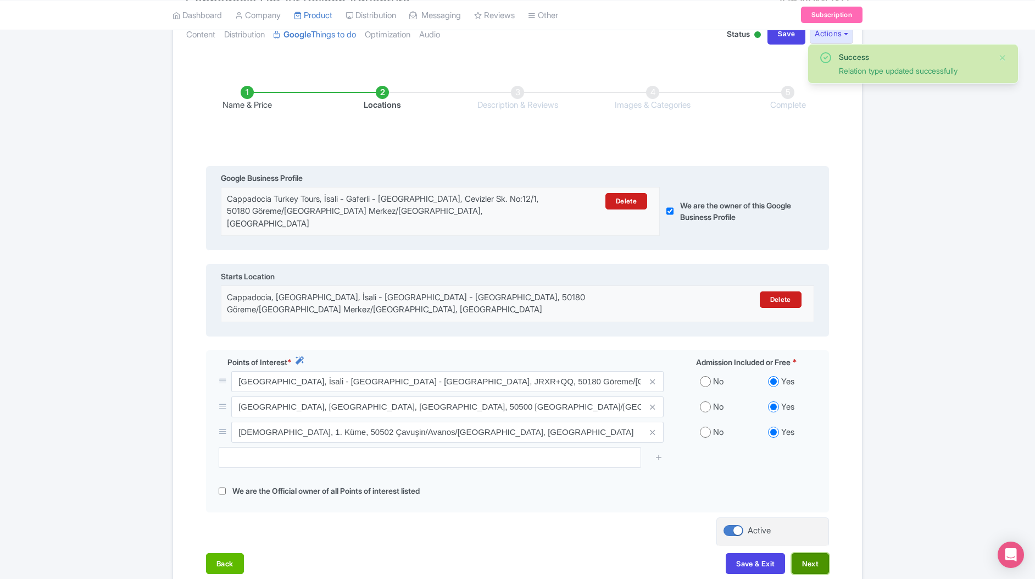
click at [803, 553] on button "Next" at bounding box center [810, 563] width 37 height 21
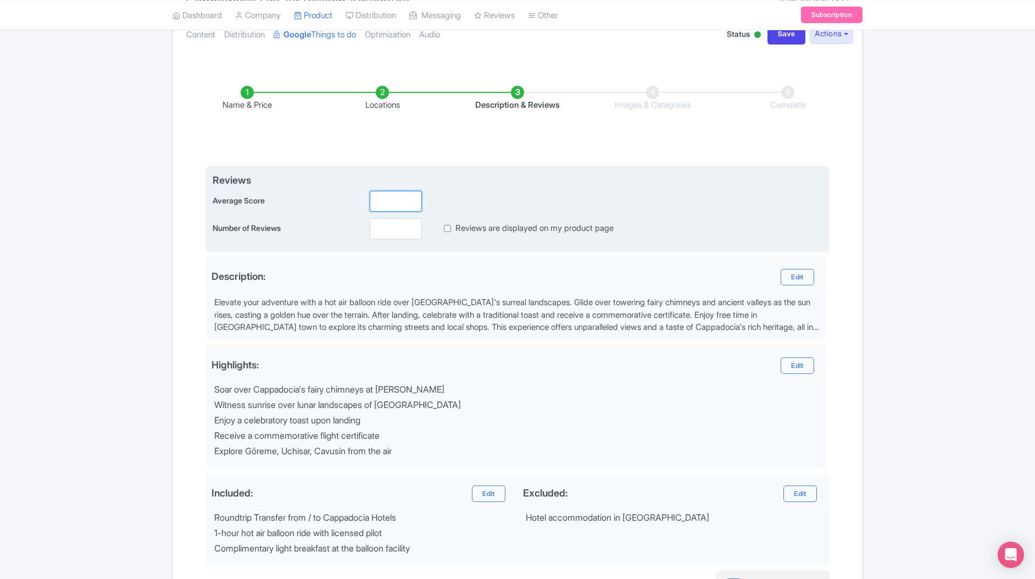
click at [405, 198] on input "number" at bounding box center [396, 201] width 52 height 21
type input "5"
type input "5.0"
click at [400, 222] on input "number" at bounding box center [396, 228] width 52 height 21
type input "162"
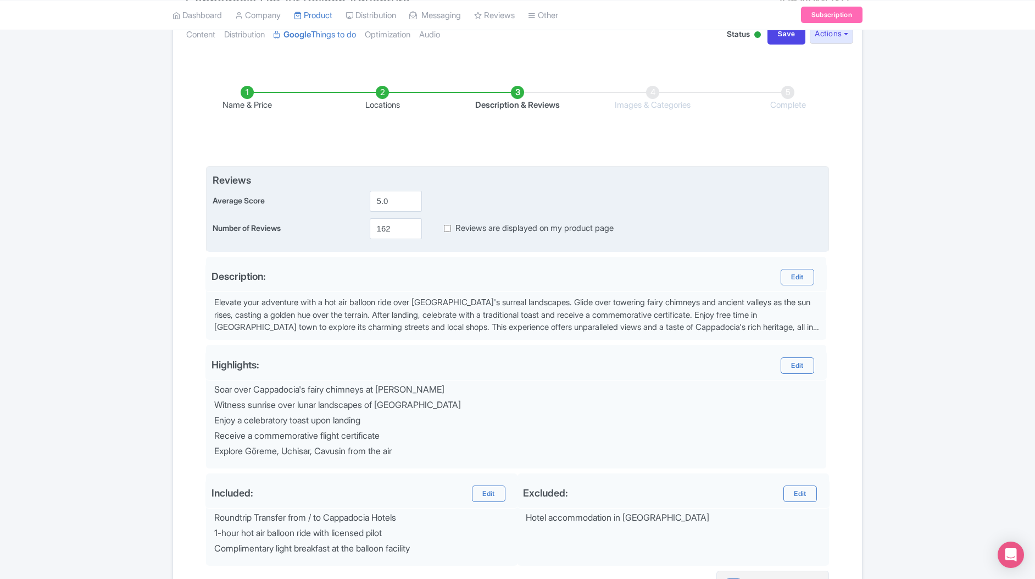
drag, startPoint x: 448, startPoint y: 222, endPoint x: 457, endPoint y: 232, distance: 13.7
click at [448, 222] on div "Number of Reviews 162 Reviews are displayed on my product page" at bounding box center [518, 228] width 610 height 21
click at [445, 225] on input "Reviews are displayed on my product page" at bounding box center [447, 228] width 7 height 13
checkbox input "true"
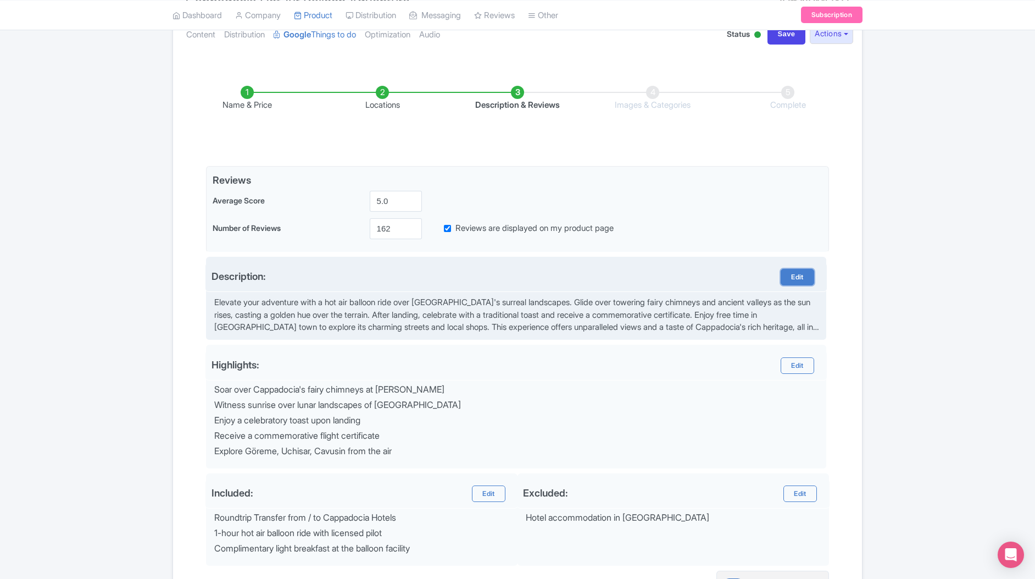
click at [804, 274] on link "Edit" at bounding box center [797, 277] width 33 height 16
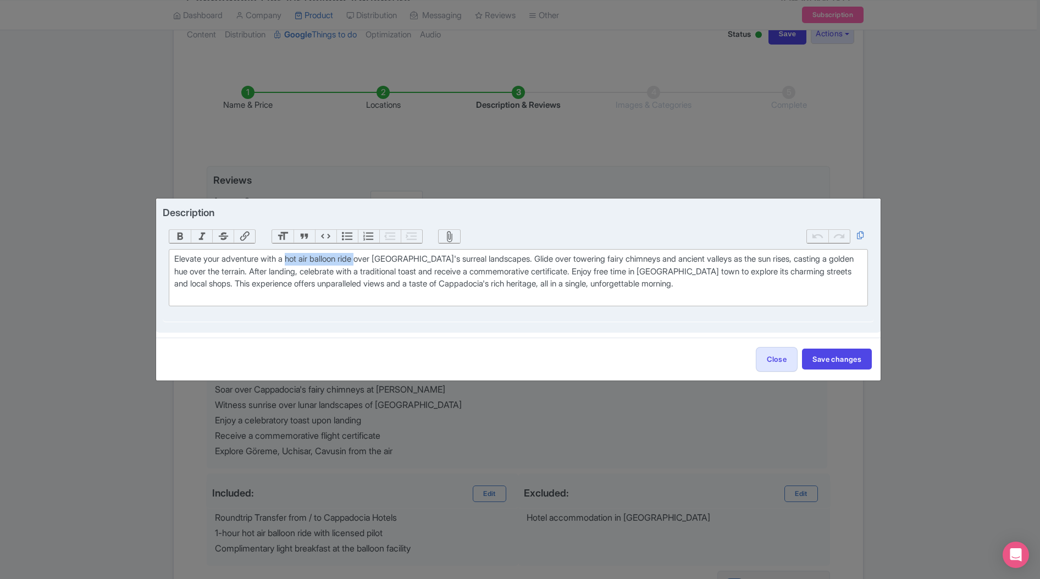
drag, startPoint x: 292, startPoint y: 256, endPoint x: 364, endPoint y: 268, distance: 72.4
click at [363, 264] on div "Elevate your adventure with a hot air balloon ride over Cappadocia's surreal la…" at bounding box center [518, 277] width 688 height 49
drag, startPoint x: 708, startPoint y: 259, endPoint x: 756, endPoint y: 290, distance: 56.7
click at [709, 259] on div "Elevate your adventure with a Cappadocia Hot Air Balloon Tour over Cappadocia's…" at bounding box center [518, 277] width 688 height 49
type trix-editor "<div>Elevate your adventure with a Cappadocia Hot Air Balloon Tour over Cappado…"
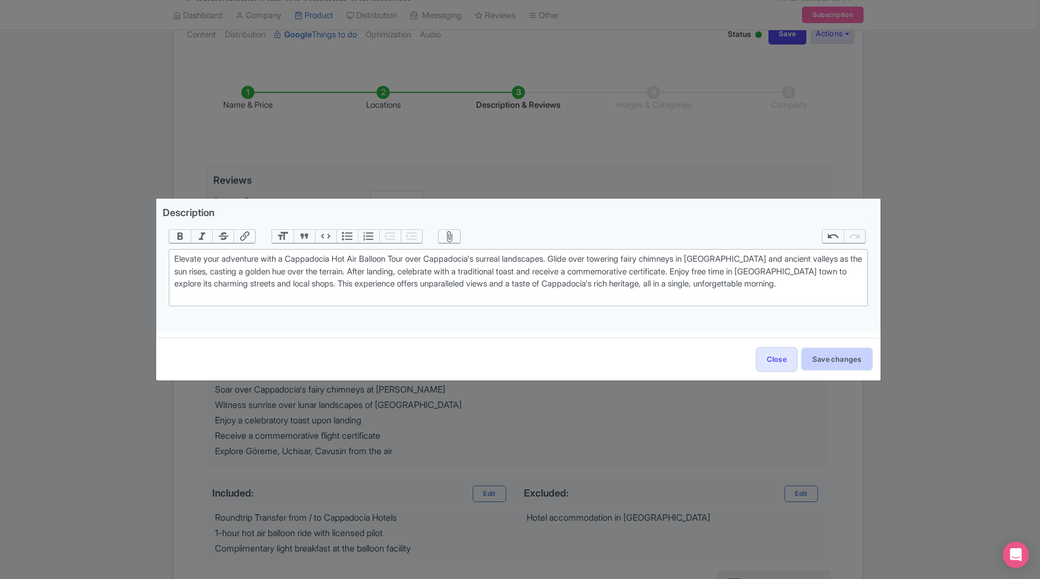
click at [832, 352] on button "Save changes" at bounding box center [837, 358] width 70 height 21
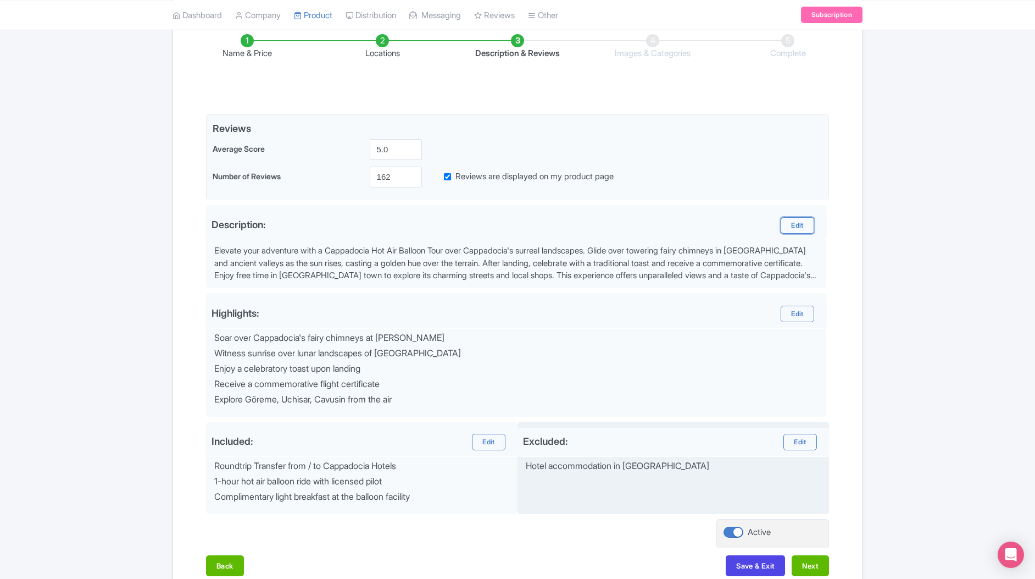
scroll to position [248, 0]
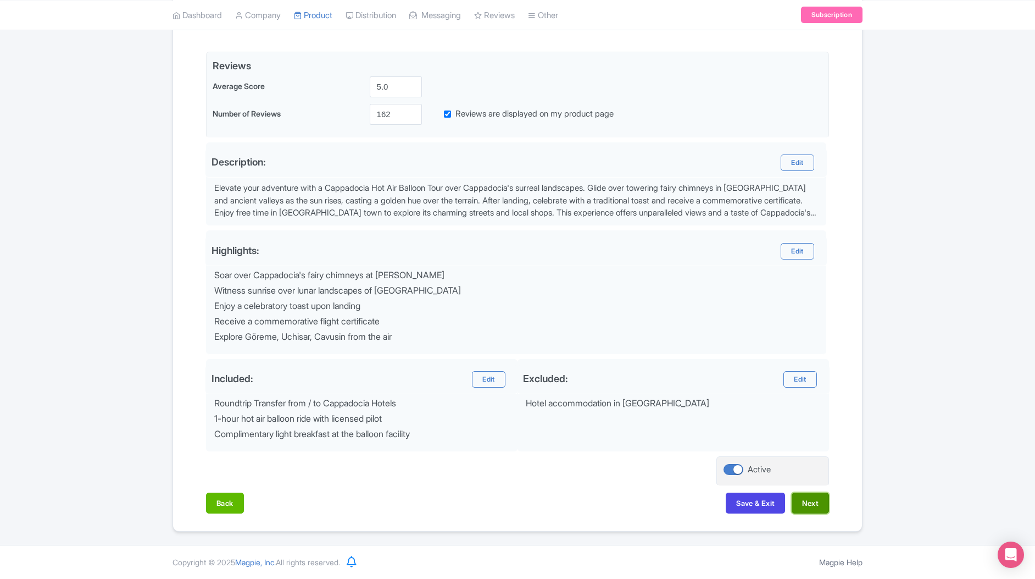
click at [815, 508] on button "Next" at bounding box center [810, 502] width 37 height 21
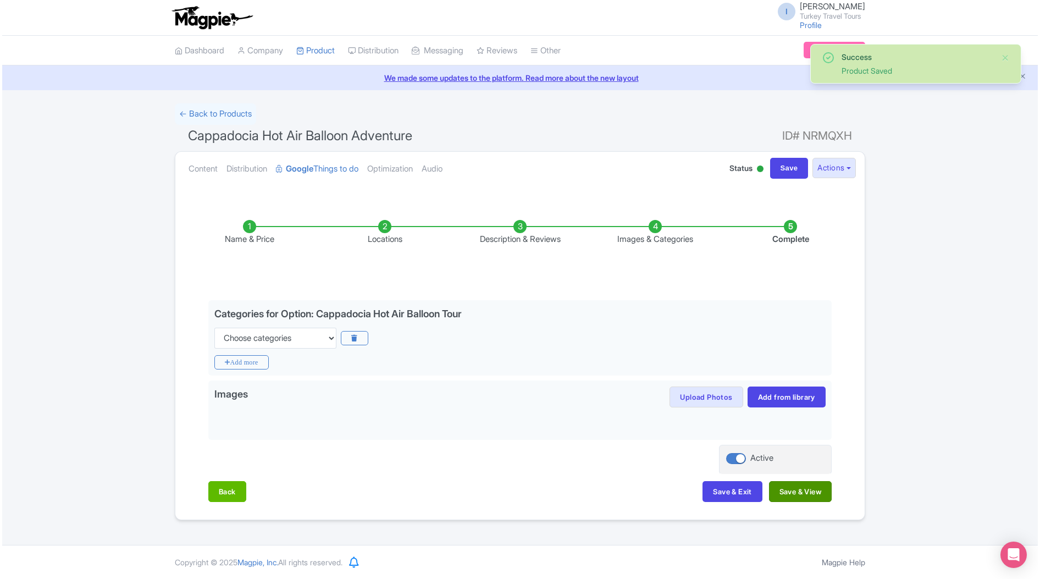
scroll to position [0, 0]
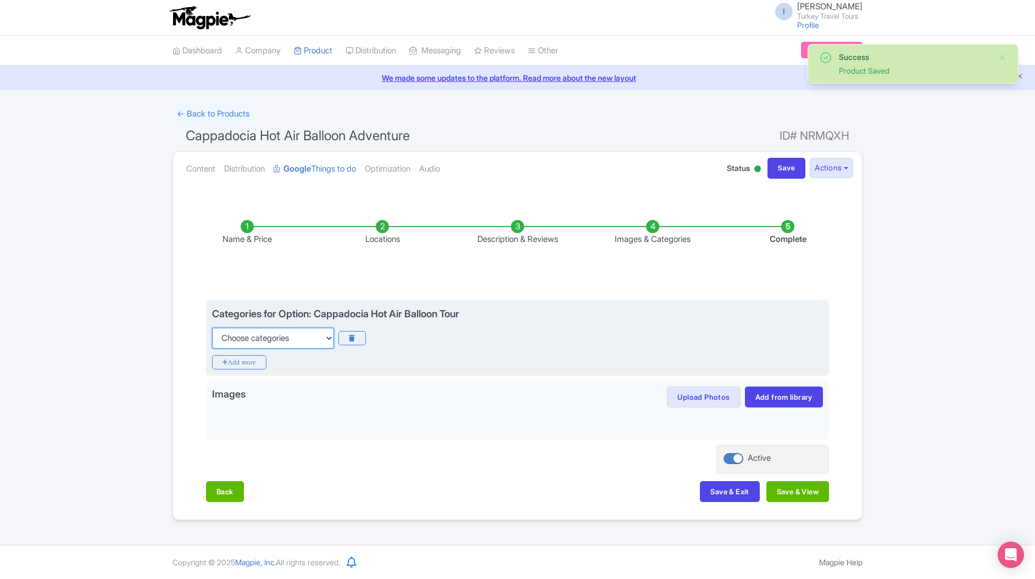
click at [245, 337] on select "Choose categories Adults Only Animals Audio Guide Beaches Bike Tours Boat Tours…" at bounding box center [273, 338] width 122 height 21
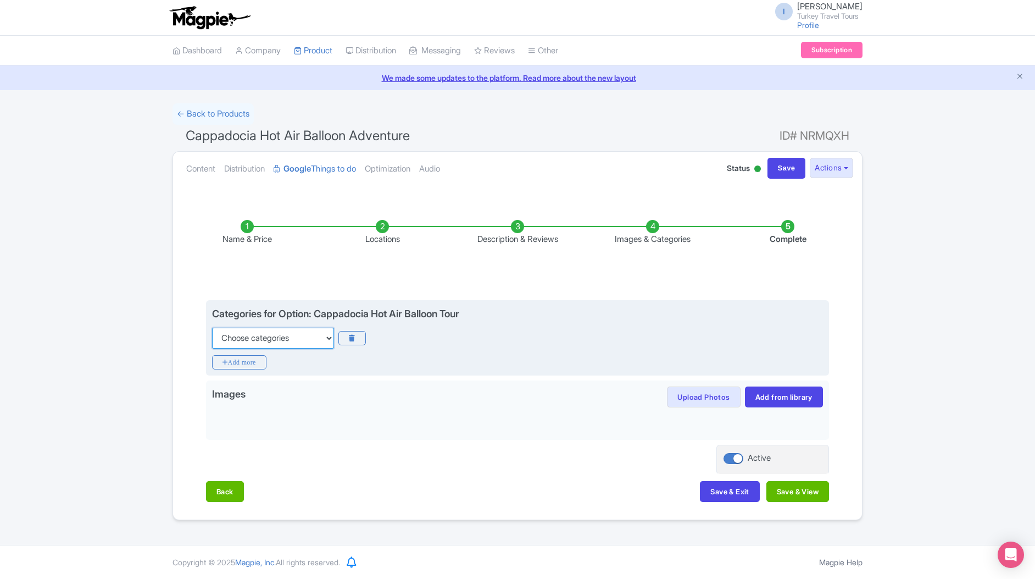
select select "romantic"
click at [212, 328] on select "Choose categories Adults Only Animals Audio Guide Beaches Bike Tours Boat Tours…" at bounding box center [273, 338] width 122 height 21
click at [244, 360] on icon "Add more" at bounding box center [239, 362] width 54 height 14
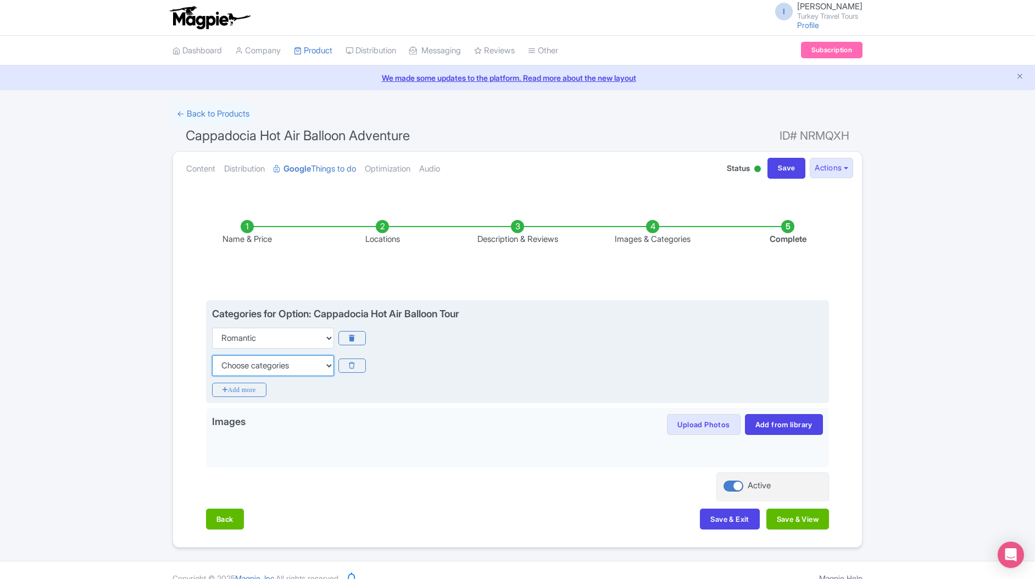
click at [248, 367] on select "Choose categories Adults Only Animals Audio Guide Beaches Bike Tours Boat Tours…" at bounding box center [273, 365] width 122 height 21
select select "day-trips"
click at [212, 355] on select "Choose categories Adults Only Animals Audio Guide Beaches Bike Tours Boat Tours…" at bounding box center [273, 365] width 122 height 21
click at [243, 386] on icon "Add more" at bounding box center [239, 390] width 54 height 14
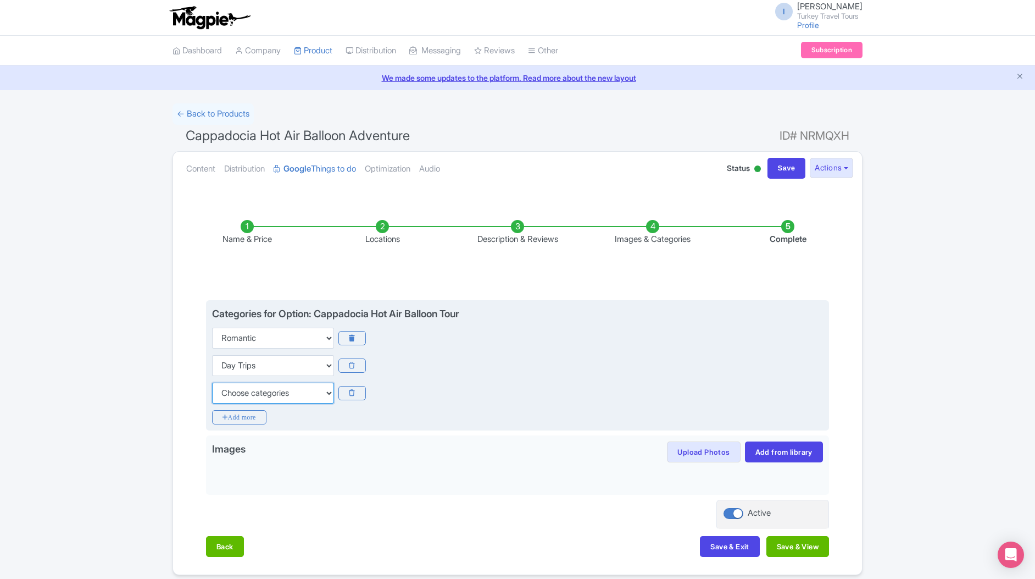
click at [254, 394] on select "Choose categories Adults Only Animals Audio Guide Beaches Bike Tours Boat Tours…" at bounding box center [273, 393] width 122 height 21
select select "outdoors"
click at [212, 383] on select "Choose categories Adults Only Animals Audio Guide Beaches Bike Tours Boat Tours…" at bounding box center [273, 393] width 122 height 21
click at [237, 423] on icon "Add more" at bounding box center [239, 417] width 54 height 14
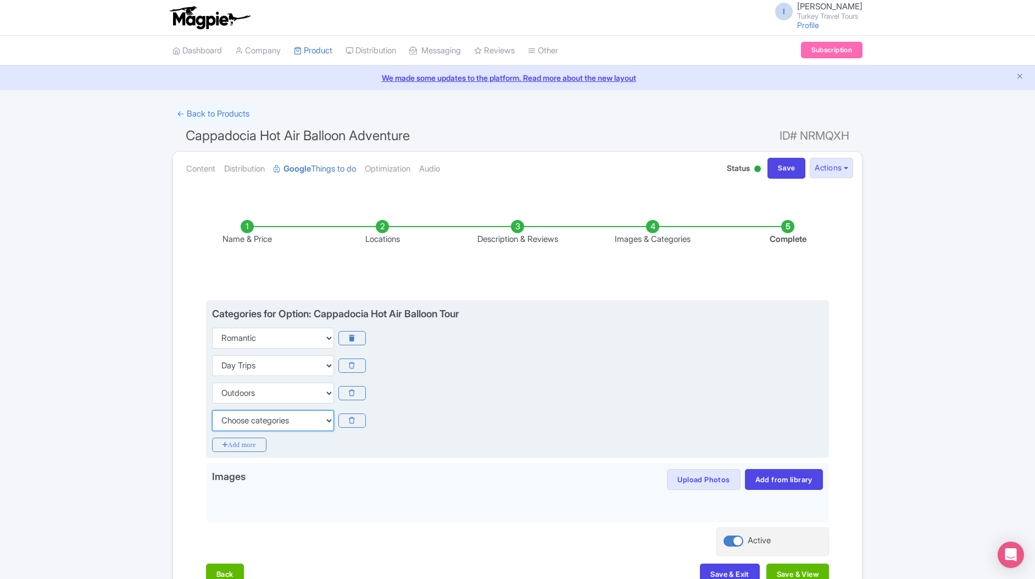
click at [261, 423] on select "Choose categories Adults Only Animals Audio Guide Beaches Bike Tours Boat Tours…" at bounding box center [273, 420] width 122 height 21
click at [212, 410] on select "Choose categories Adults Only Animals Audio Guide Beaches Bike Tours Boat Tours…" at bounding box center [273, 420] width 122 height 21
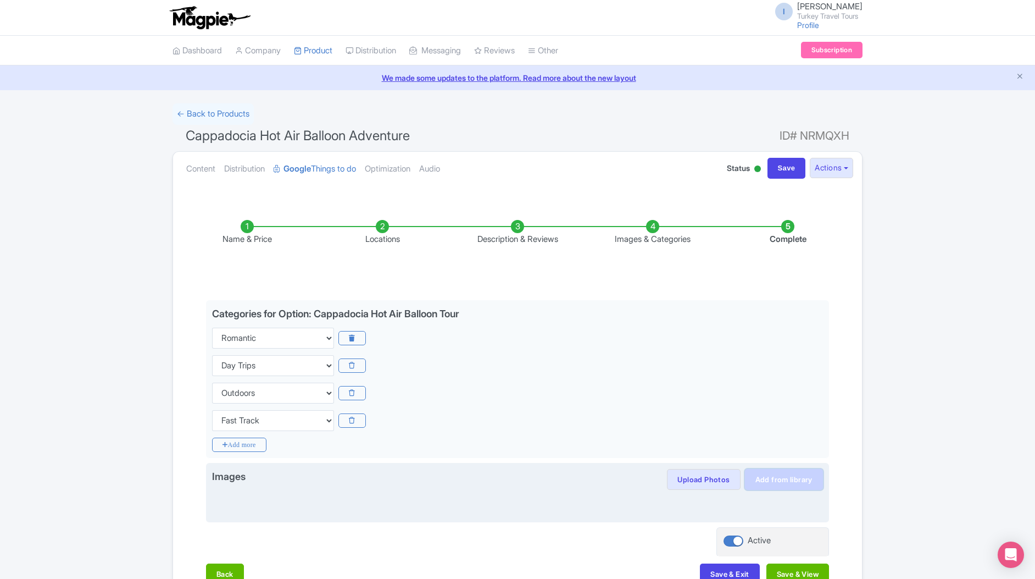
click at [768, 487] on link "Add from library" at bounding box center [784, 479] width 78 height 21
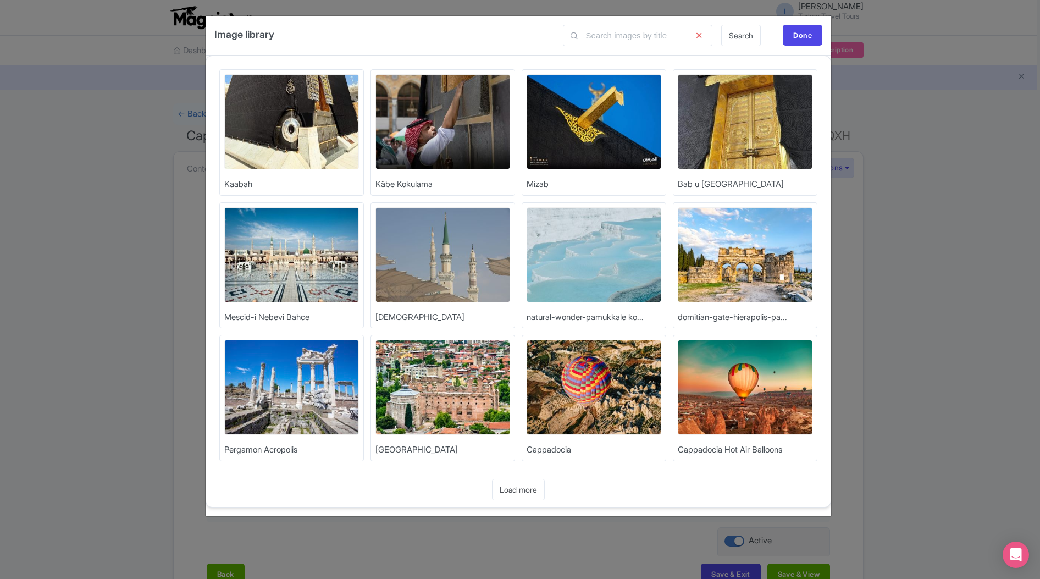
click at [558, 389] on img at bounding box center [594, 387] width 135 height 95
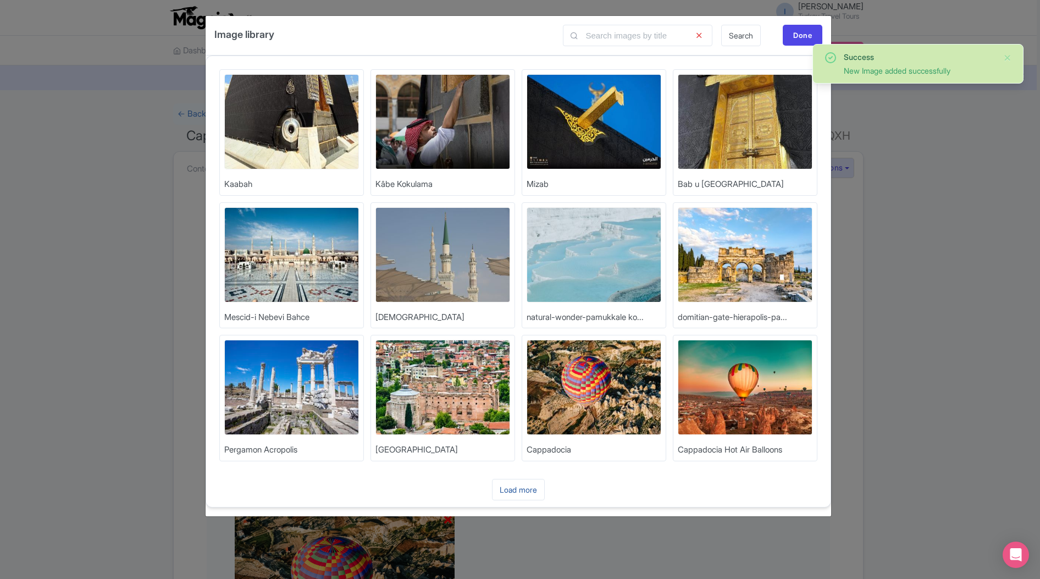
click at [529, 488] on link "Load more" at bounding box center [518, 489] width 53 height 21
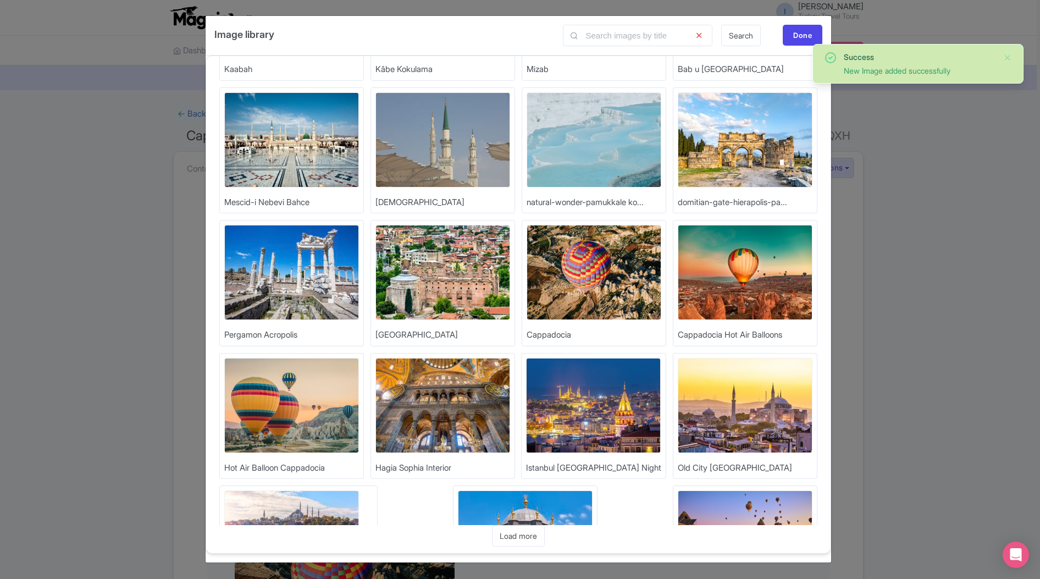
scroll to position [189, 0]
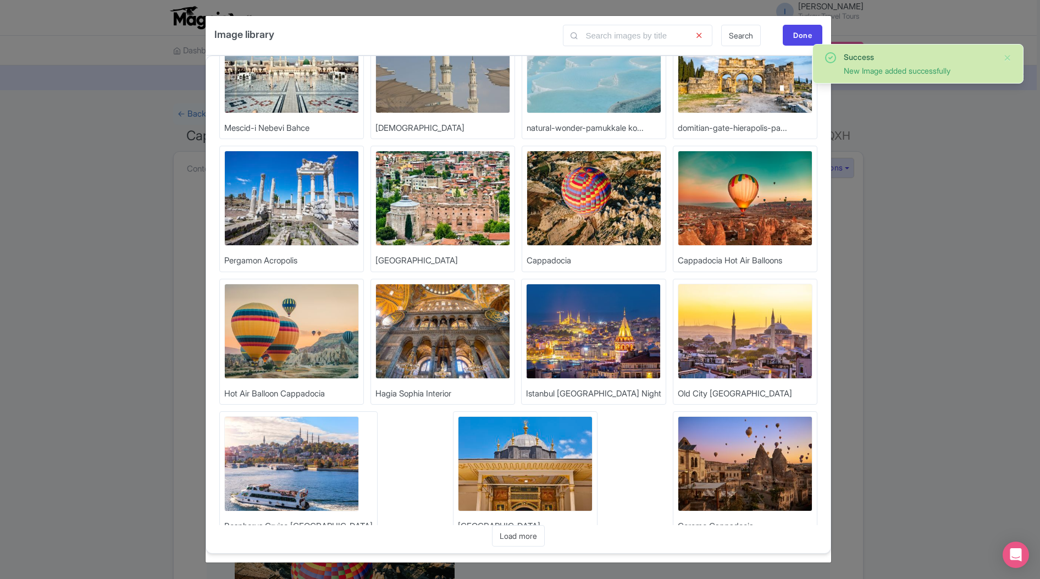
click at [302, 343] on img at bounding box center [291, 331] width 135 height 95
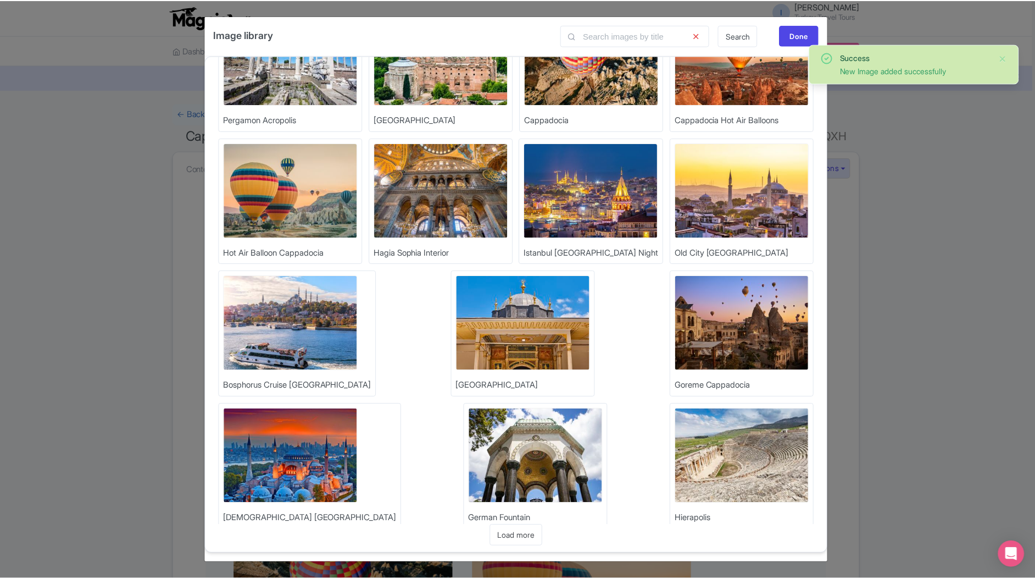
scroll to position [352, 0]
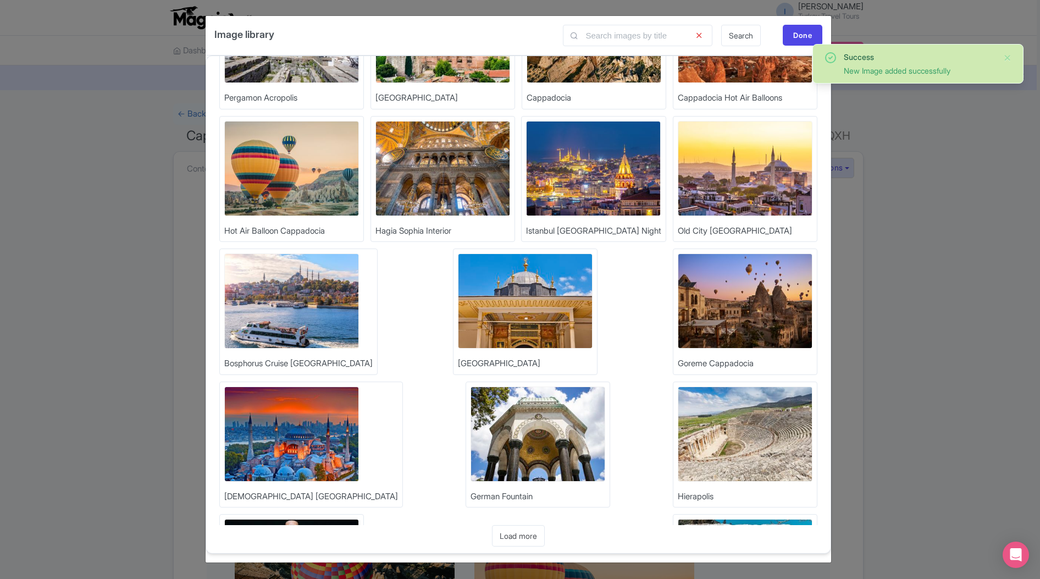
click at [678, 323] on img at bounding box center [745, 300] width 135 height 95
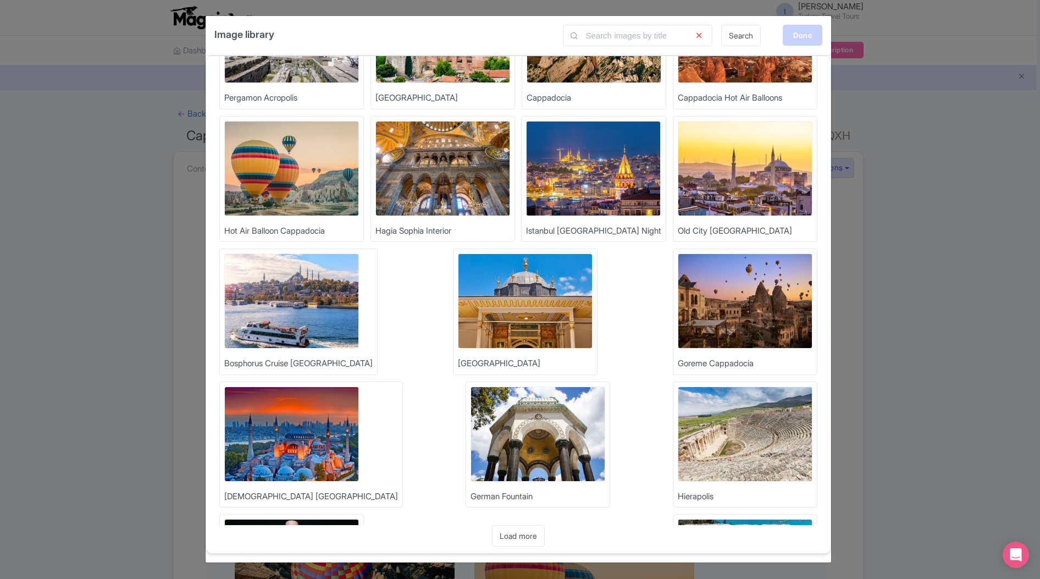
click at [804, 38] on div "Done" at bounding box center [803, 35] width 40 height 21
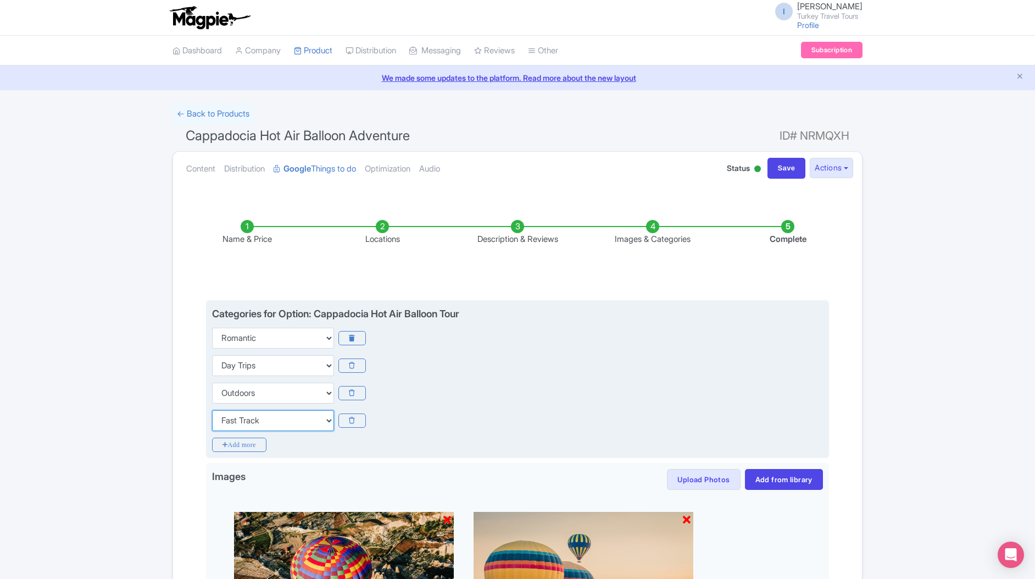
click at [280, 419] on select "Choose categories Adults Only Animals Audio Guide Beaches Bike Tours Boat Tours…" at bounding box center [273, 420] width 122 height 21
select select "day-trips"
click at [212, 410] on select "Choose categories Adults Only Animals Audio Guide Beaches Bike Tours Boat Tours…" at bounding box center [273, 420] width 122 height 21
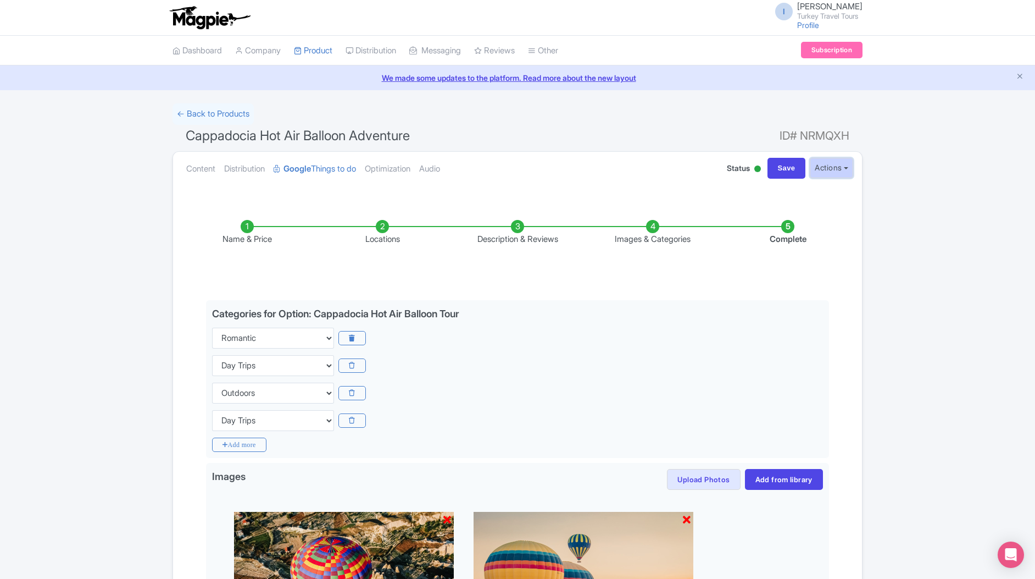
click at [835, 168] on button "Actions" at bounding box center [831, 168] width 43 height 20
click at [782, 171] on input "Save" at bounding box center [787, 168] width 38 height 21
type input "Saving..."
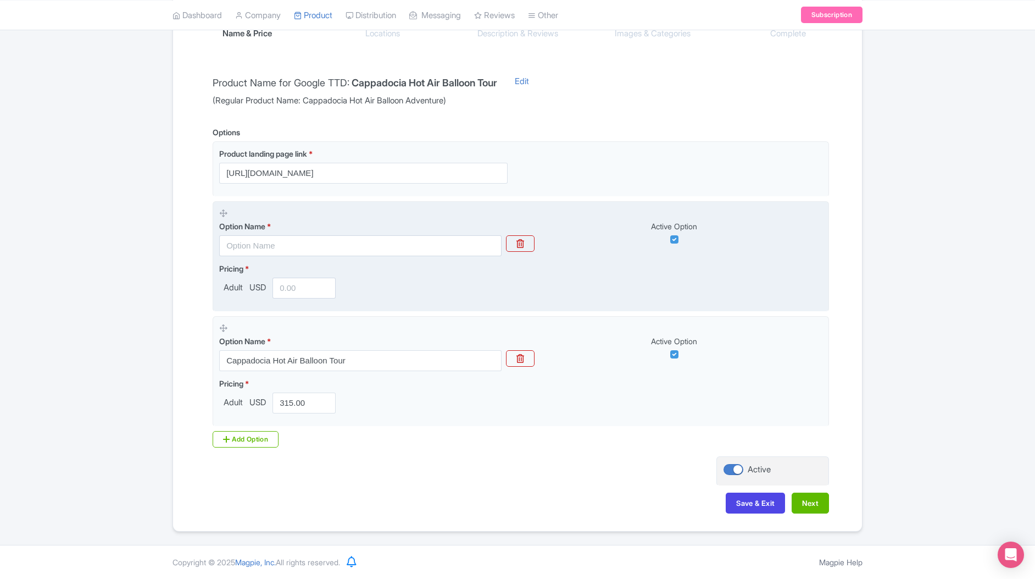
scroll to position [203, 0]
click at [517, 251] on button "button" at bounding box center [520, 245] width 29 height 16
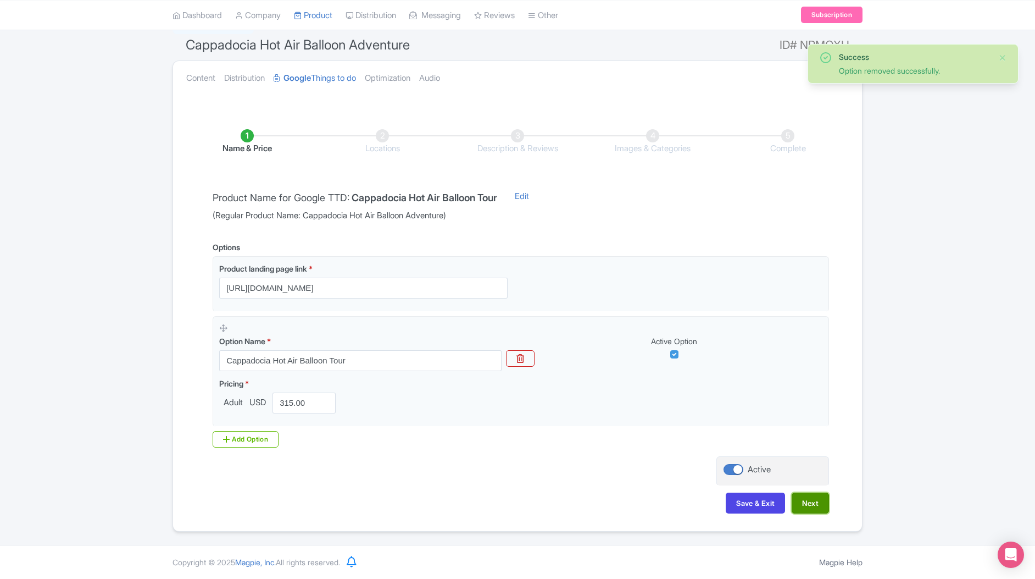
click at [818, 502] on button "Next" at bounding box center [810, 502] width 37 height 21
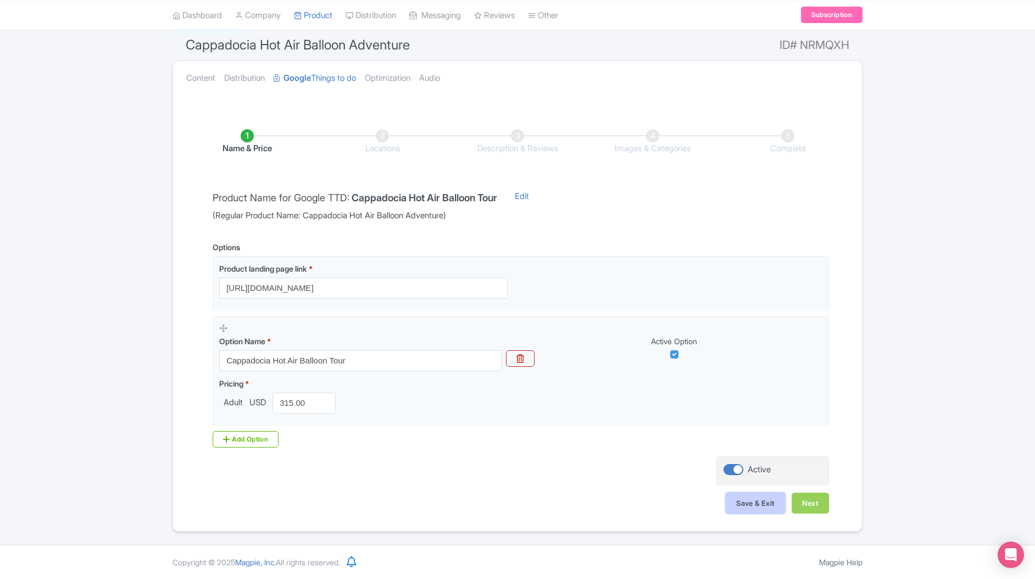
click at [760, 504] on button "Save & Exit" at bounding box center [755, 502] width 59 height 21
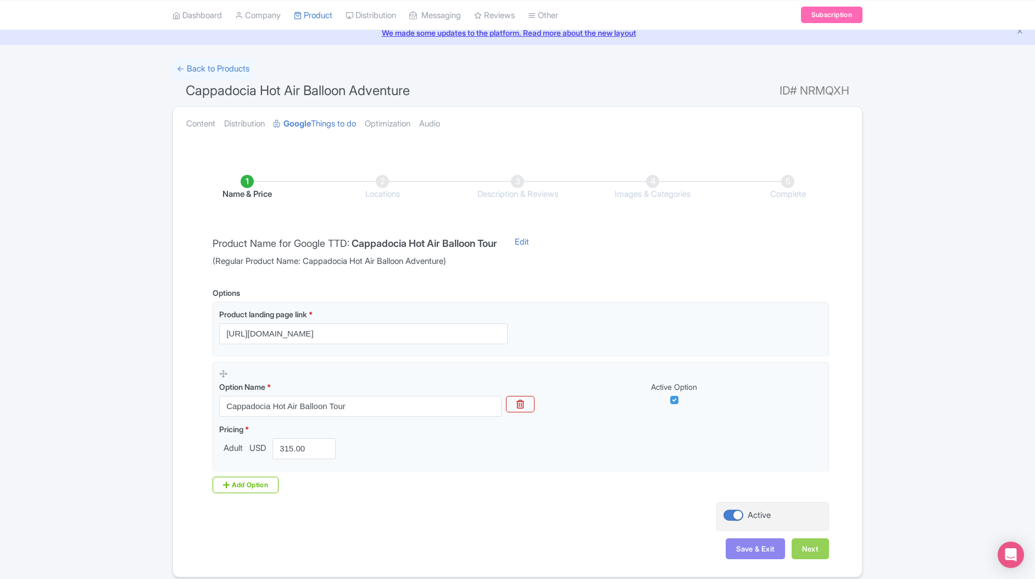
scroll to position [31, 0]
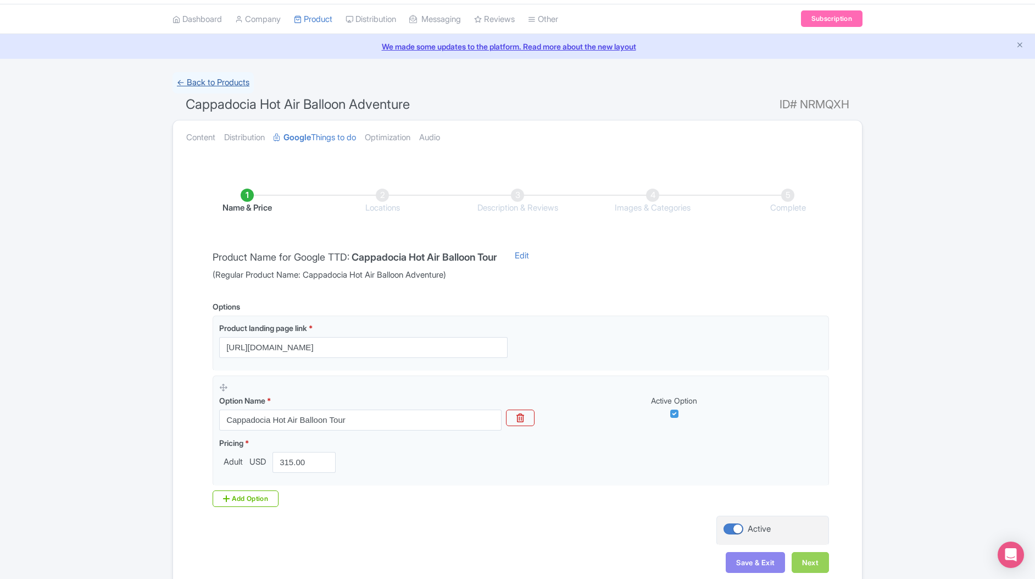
click at [226, 81] on link "← Back to Products" at bounding box center [213, 82] width 81 height 21
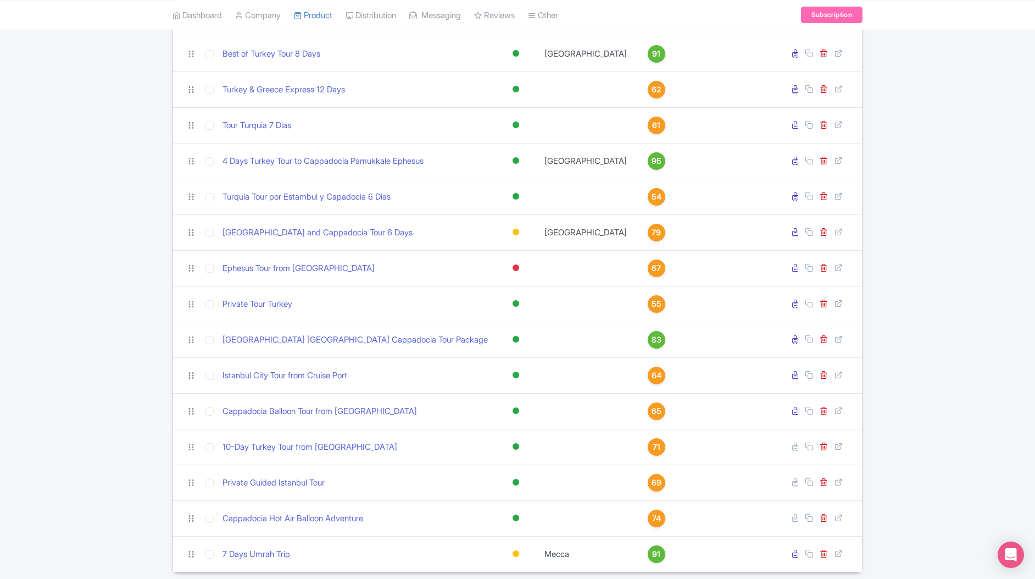
scroll to position [423, 0]
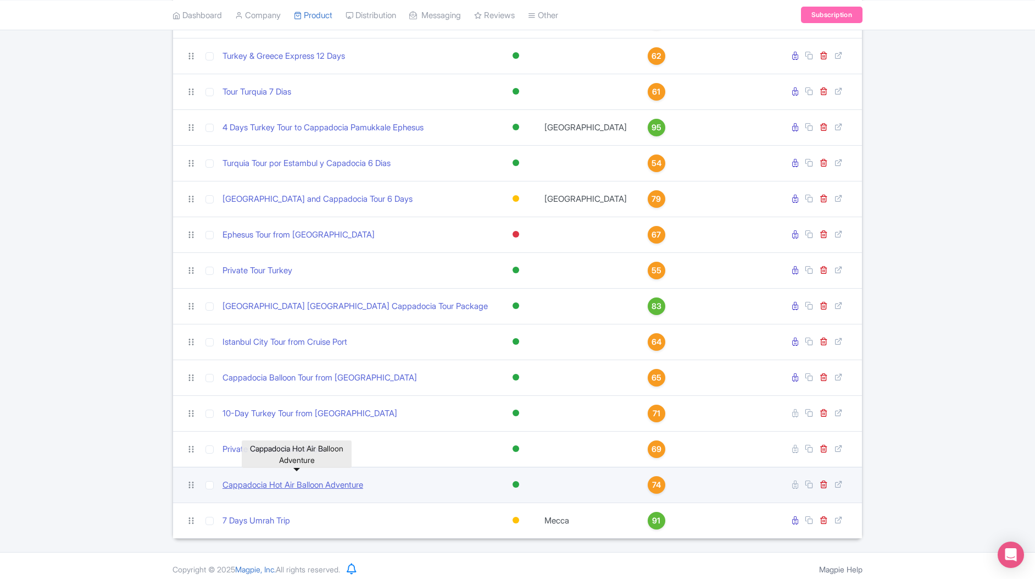
click at [270, 479] on link "Cappadocia Hot Air Balloon Adventure" at bounding box center [293, 485] width 141 height 13
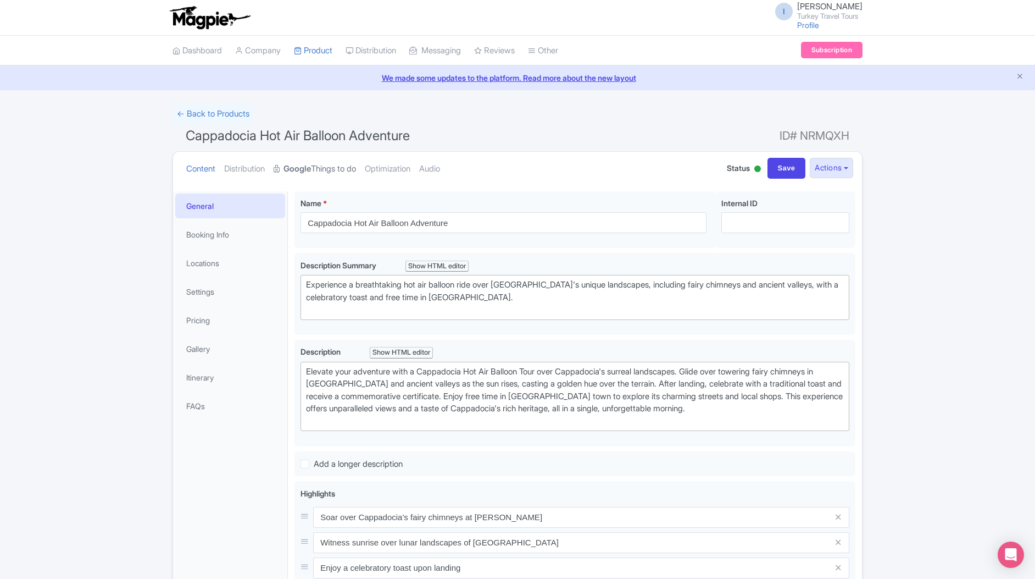
click at [321, 177] on link "Google Things to do" at bounding box center [315, 169] width 82 height 35
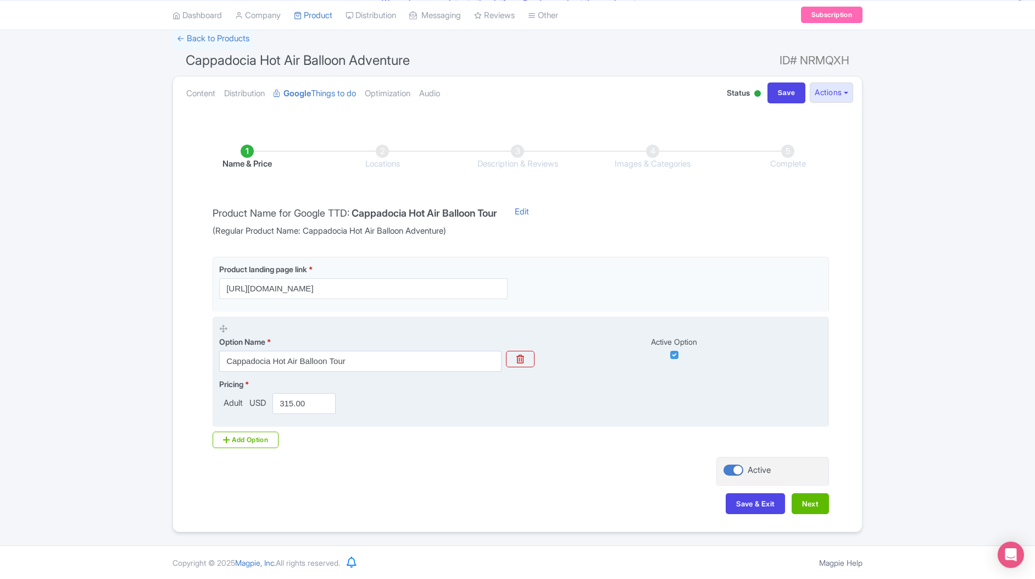
scroll to position [76, 0]
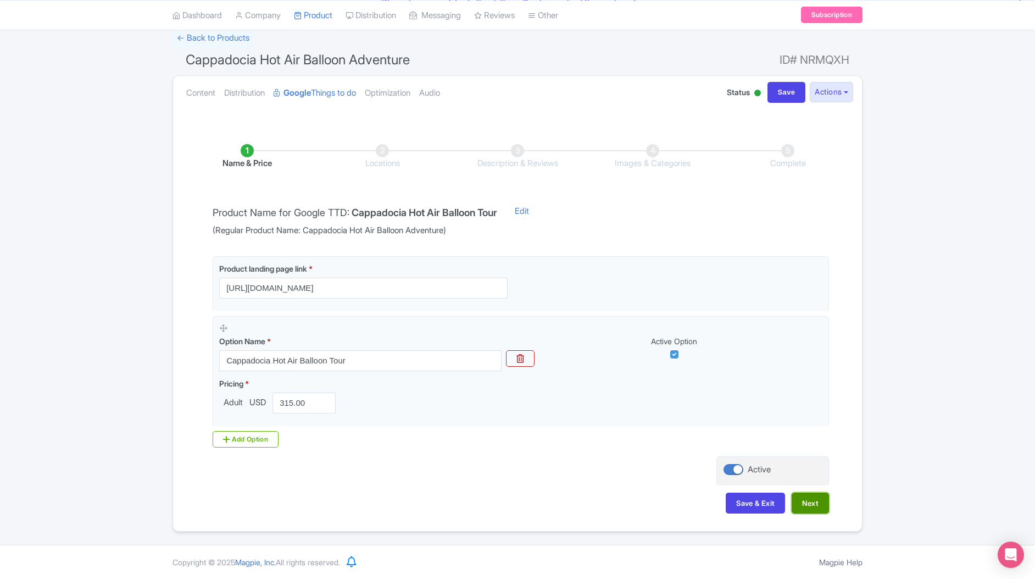
click at [811, 506] on button "Next" at bounding box center [810, 502] width 37 height 21
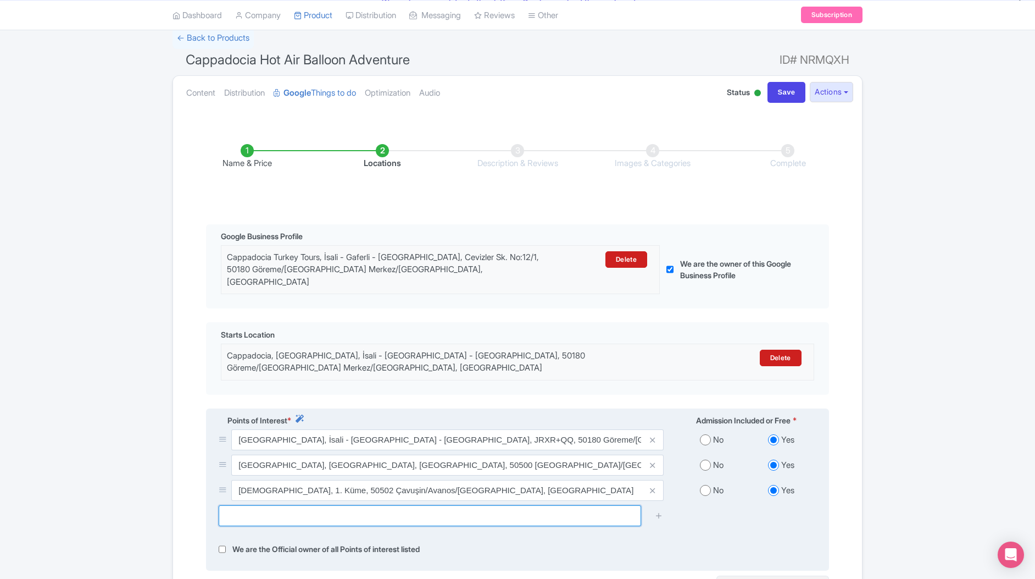
click at [300, 505] on input "text" at bounding box center [430, 515] width 423 height 21
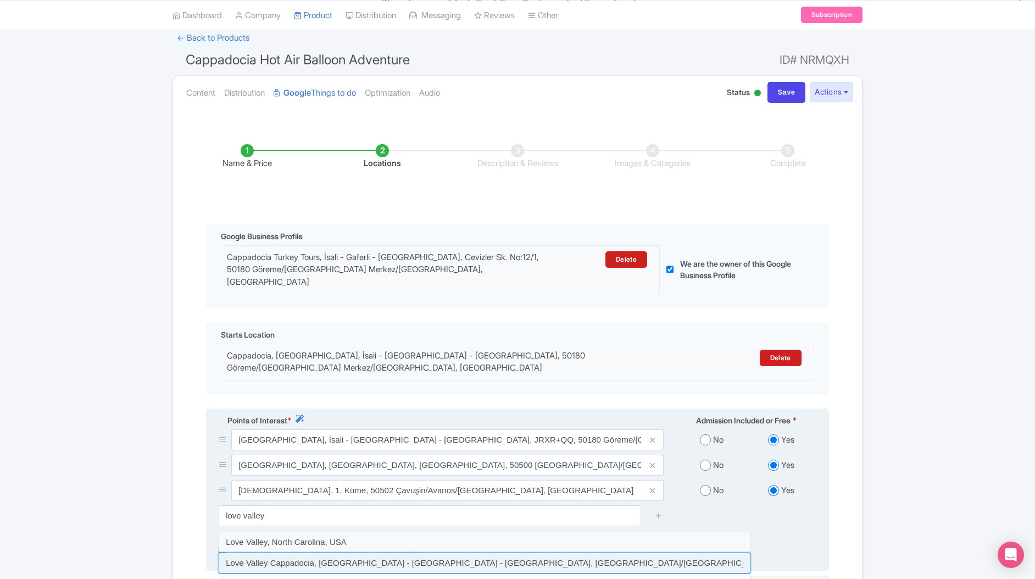
click at [333, 552] on input at bounding box center [485, 562] width 532 height 21
type input "Love Valley Cappadocia, İsali - Gaferli - Avcılar, Göreme/Nevşehir Merkez/Nevşe…"
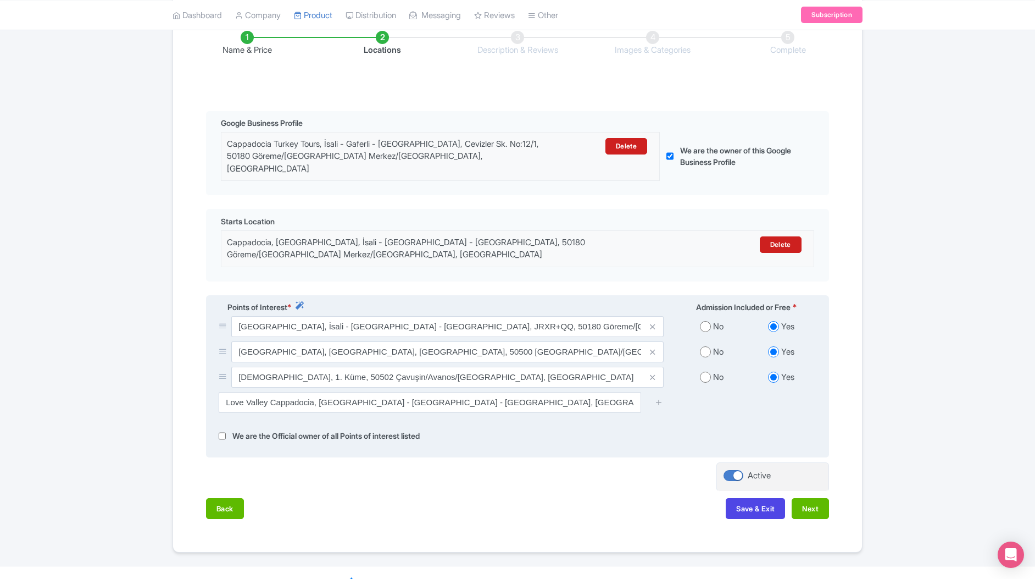
scroll to position [190, 0]
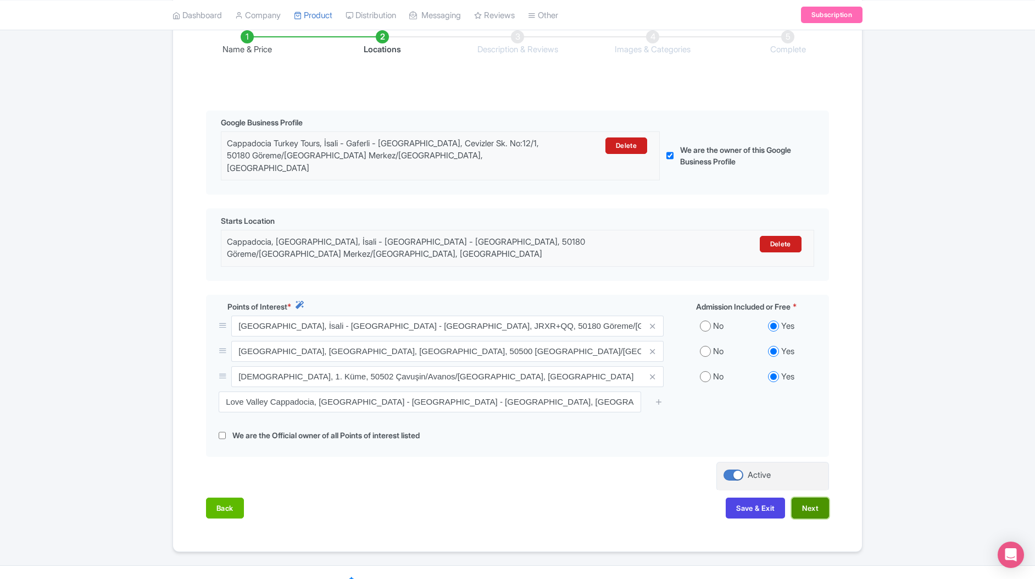
click at [813, 497] on button "Next" at bounding box center [810, 507] width 37 height 21
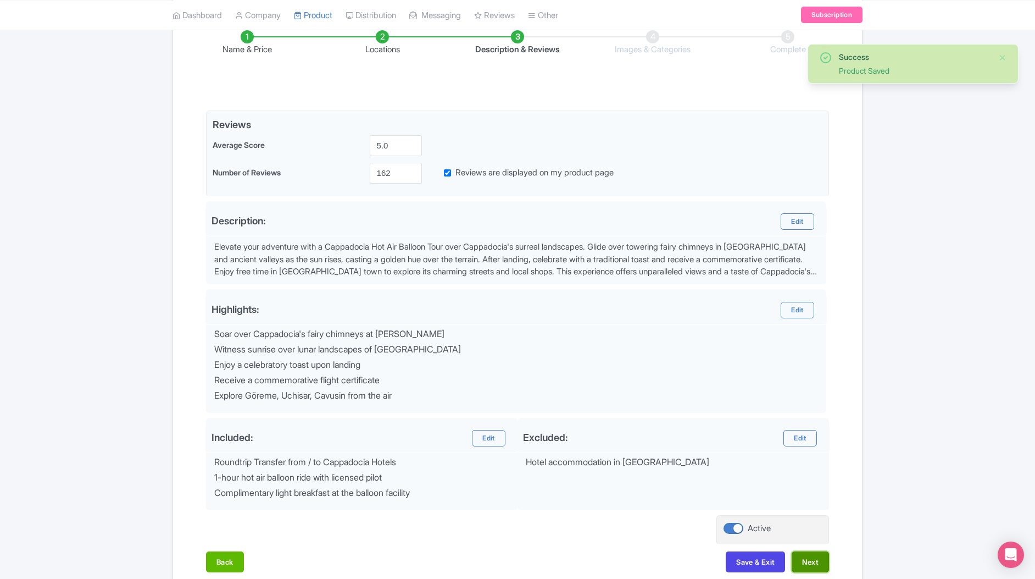
click at [807, 557] on button "Next" at bounding box center [810, 561] width 37 height 21
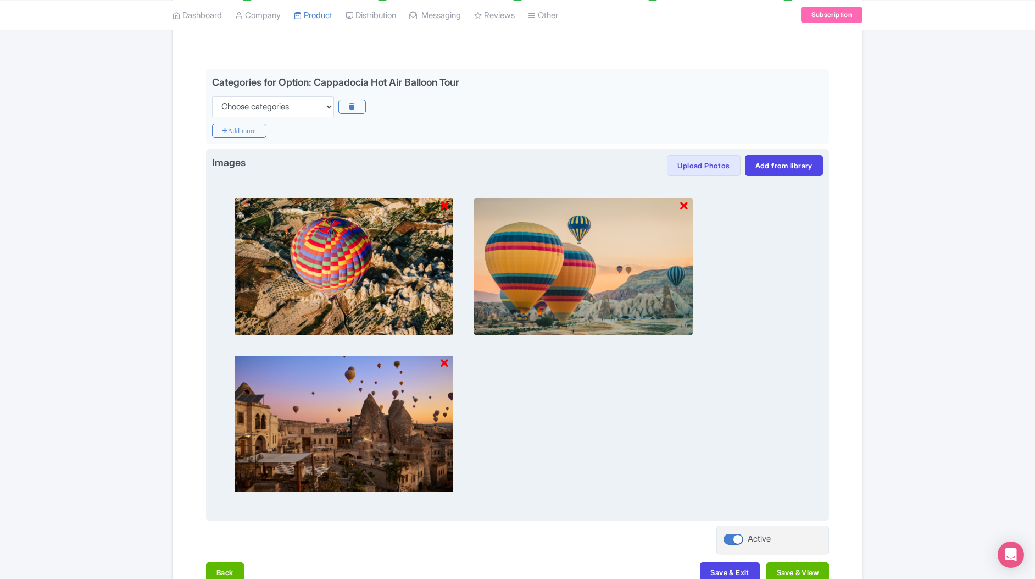
scroll to position [301, 0]
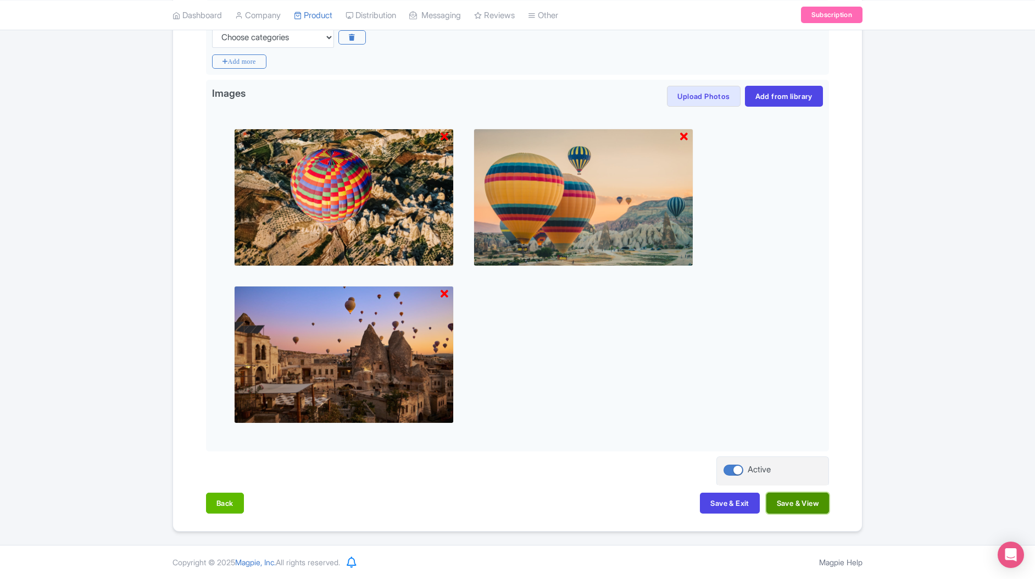
click at [797, 501] on button "Save & View" at bounding box center [798, 502] width 63 height 21
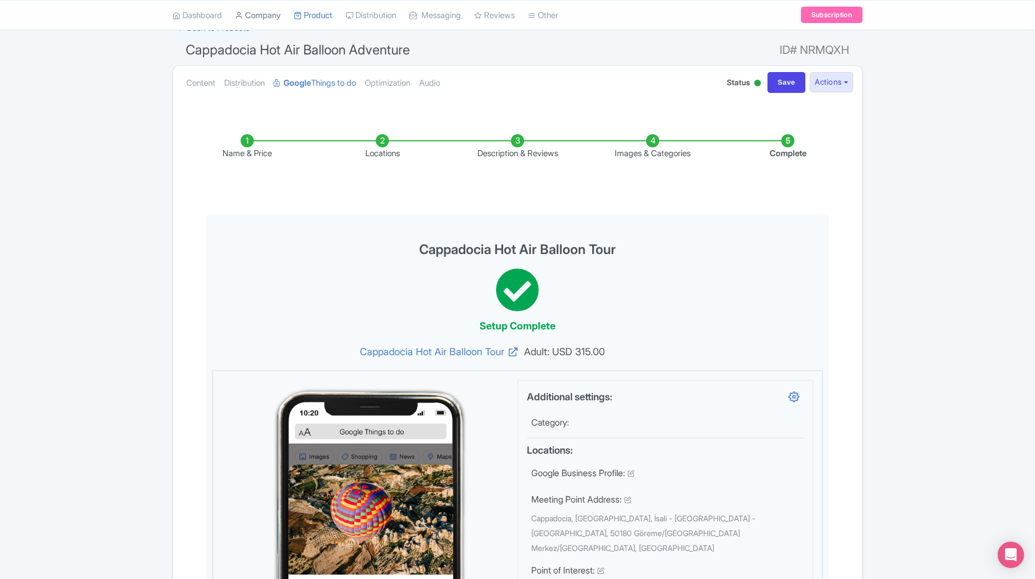
scroll to position [83, 0]
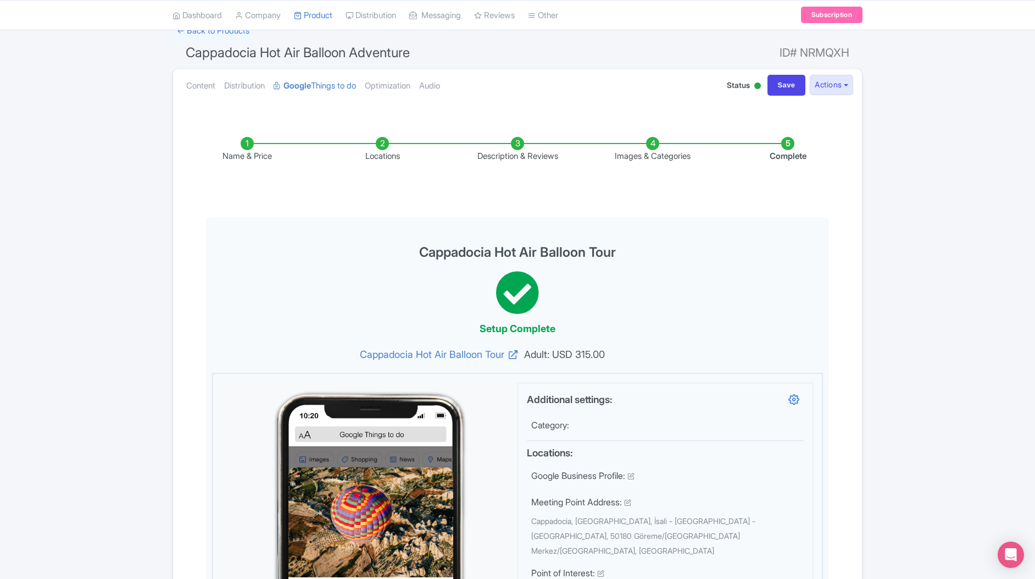
click at [176, 86] on div "Content Distribution Google Things to do Optimization Audio Status Active Inact…" at bounding box center [517, 86] width 689 height 34
click at [191, 84] on link "Content" at bounding box center [200, 86] width 29 height 35
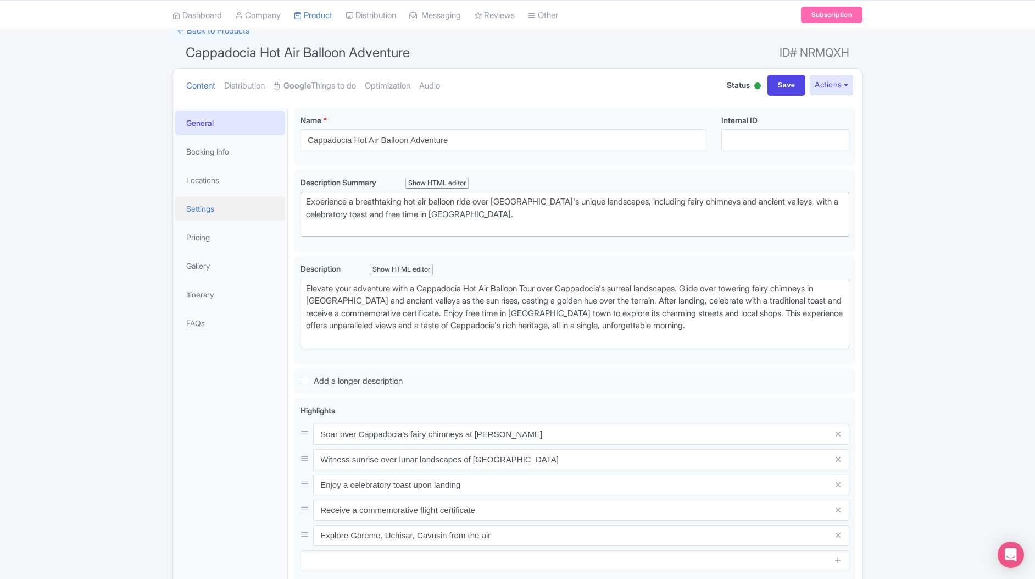
click at [216, 206] on link "Settings" at bounding box center [230, 208] width 110 height 25
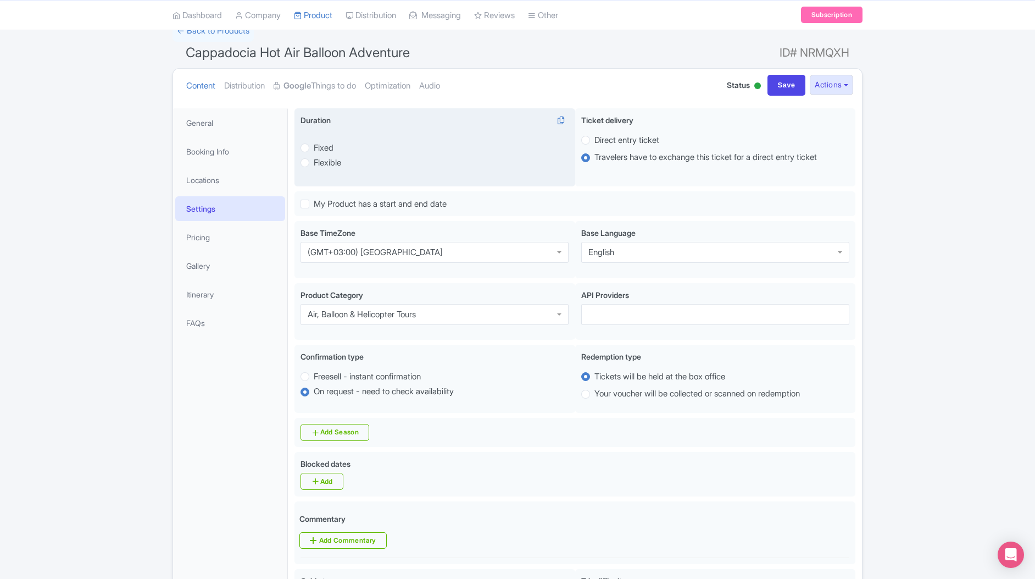
click at [361, 142] on label "Fixed" at bounding box center [361, 147] width 121 height 13
click at [325, 142] on input "Fixed" at bounding box center [319, 146] width 11 height 11
radio input "true"
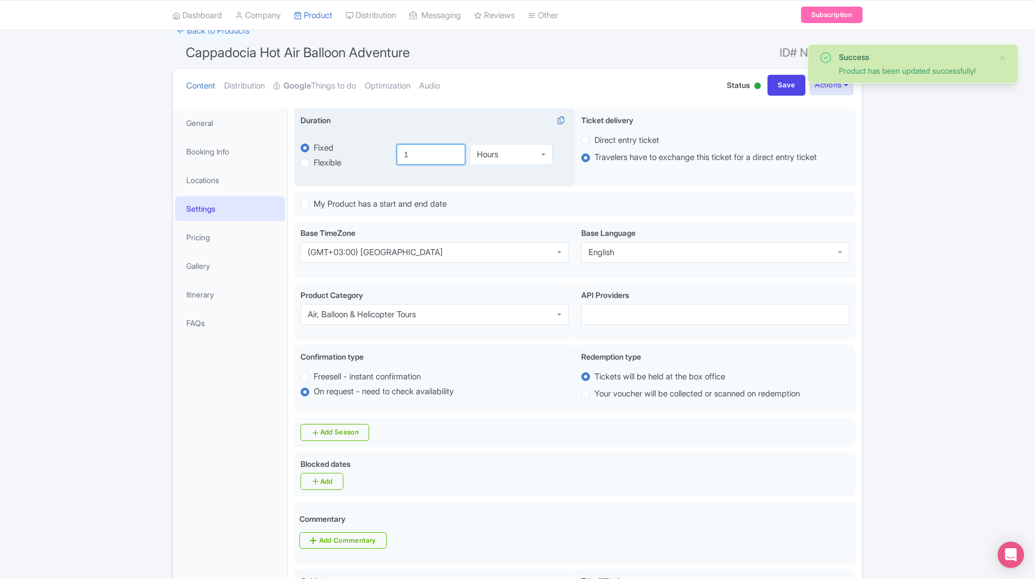
click at [426, 153] on input "1" at bounding box center [431, 154] width 69 height 21
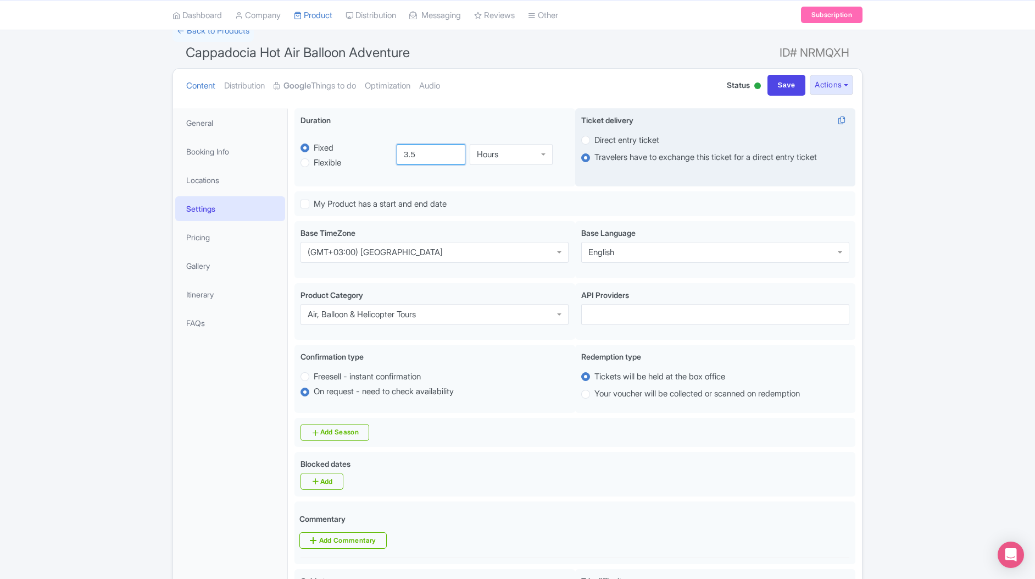
type input "3.5"
click at [595, 136] on label "Direct entry ticket" at bounding box center [627, 140] width 65 height 13
click at [595, 136] on input "Direct entry ticket" at bounding box center [600, 139] width 11 height 11
radio input "true"
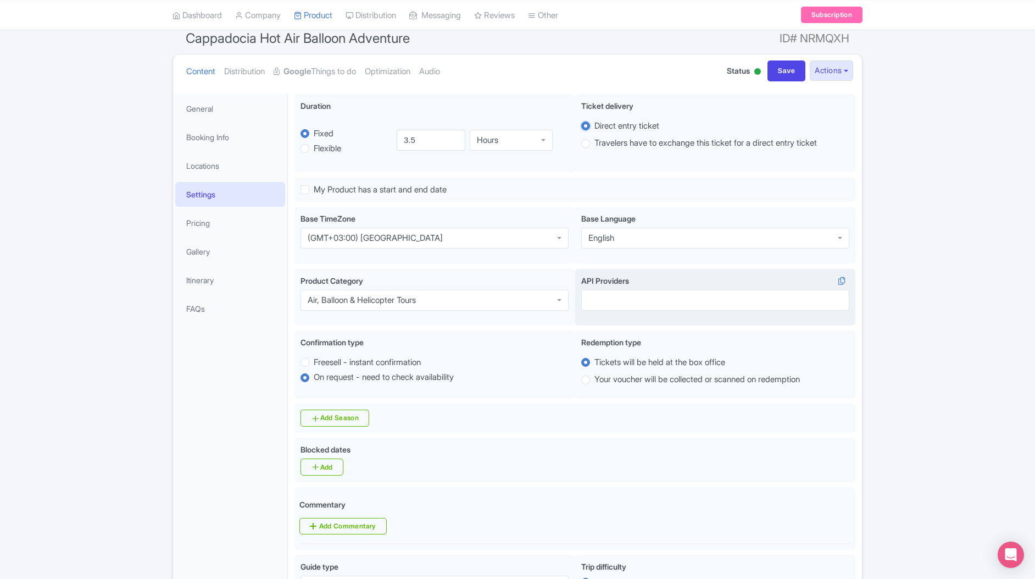
scroll to position [99, 0]
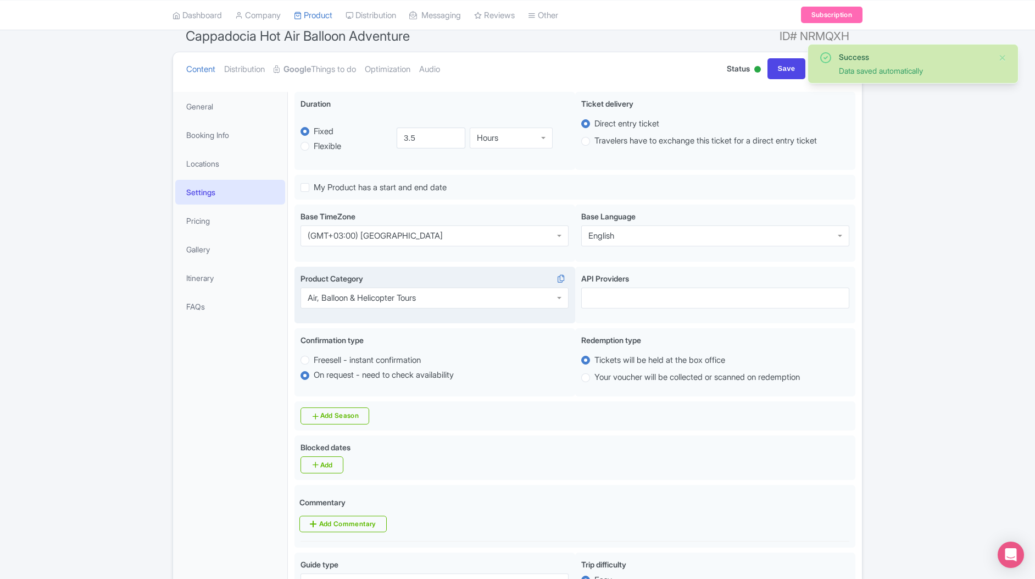
click at [435, 296] on div "Air, Balloon & Helicopter Tours" at bounding box center [435, 297] width 268 height 21
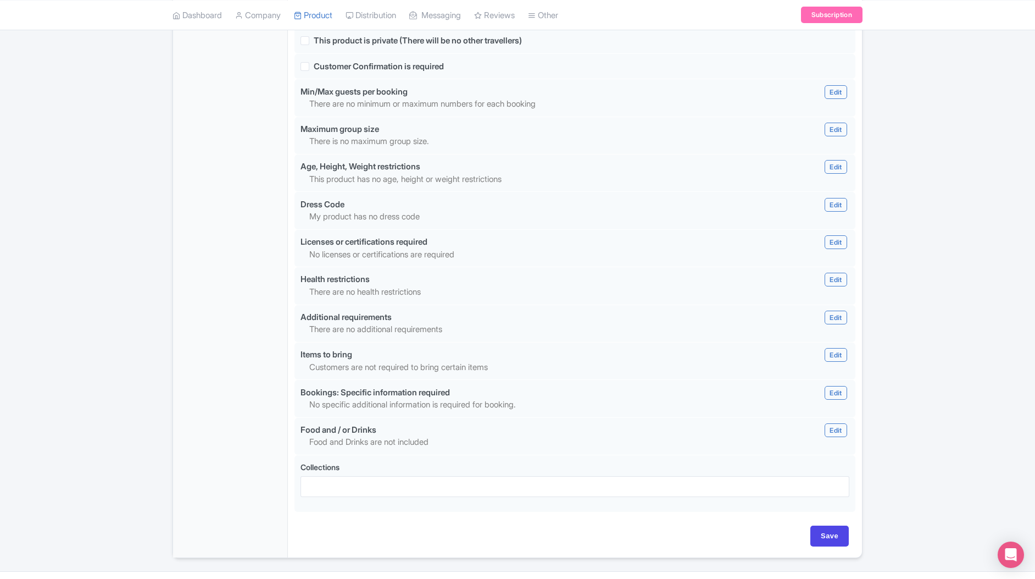
scroll to position [830, 0]
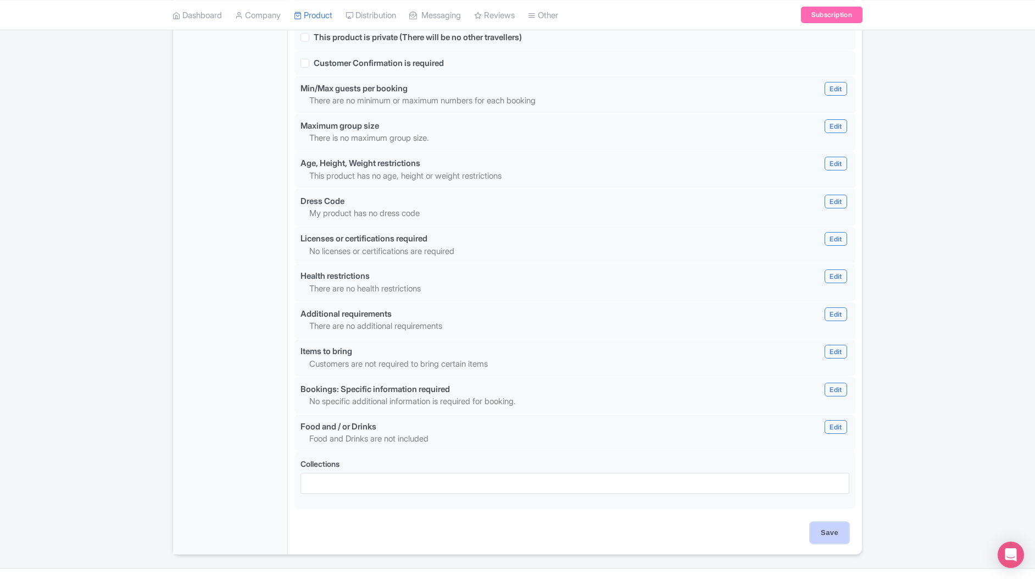
click at [821, 527] on input "Save" at bounding box center [830, 532] width 38 height 21
type input "Update Product"
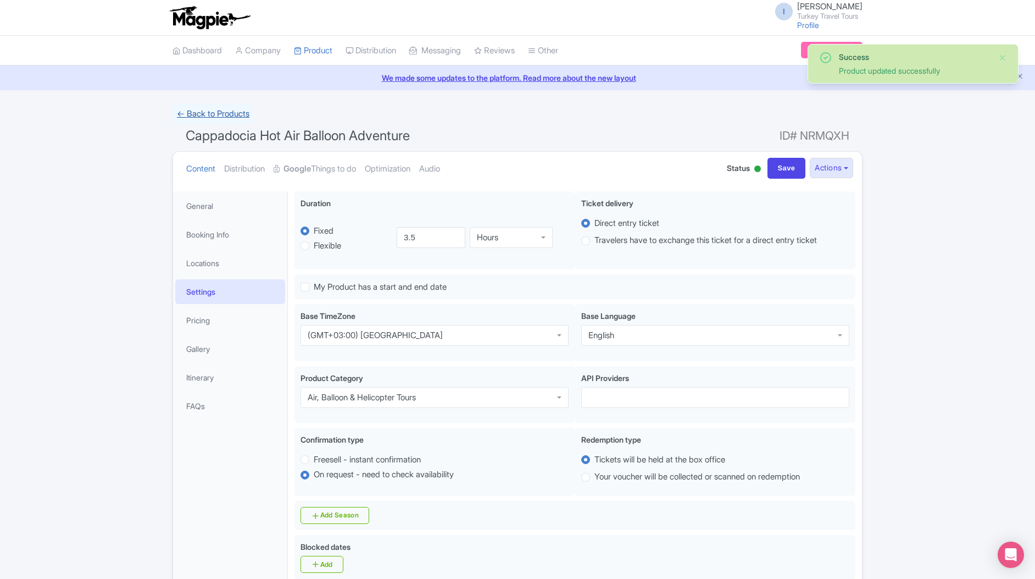
click at [189, 113] on link "← Back to Products" at bounding box center [213, 113] width 81 height 21
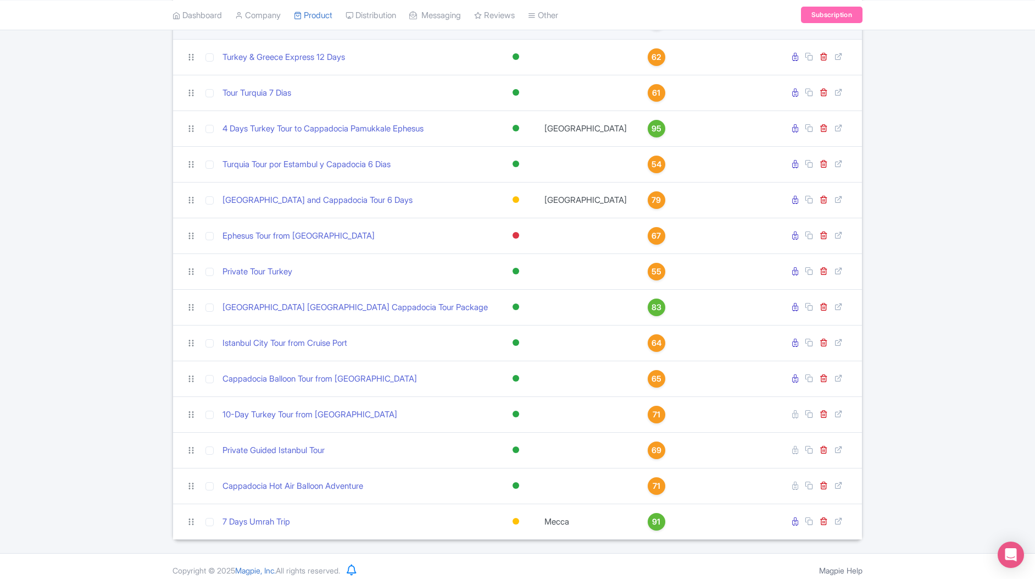
scroll to position [423, 0]
click at [309, 400] on div "10-Day Turkey Tour from [GEOGRAPHIC_DATA]" at bounding box center [287, 383] width 110 height 35
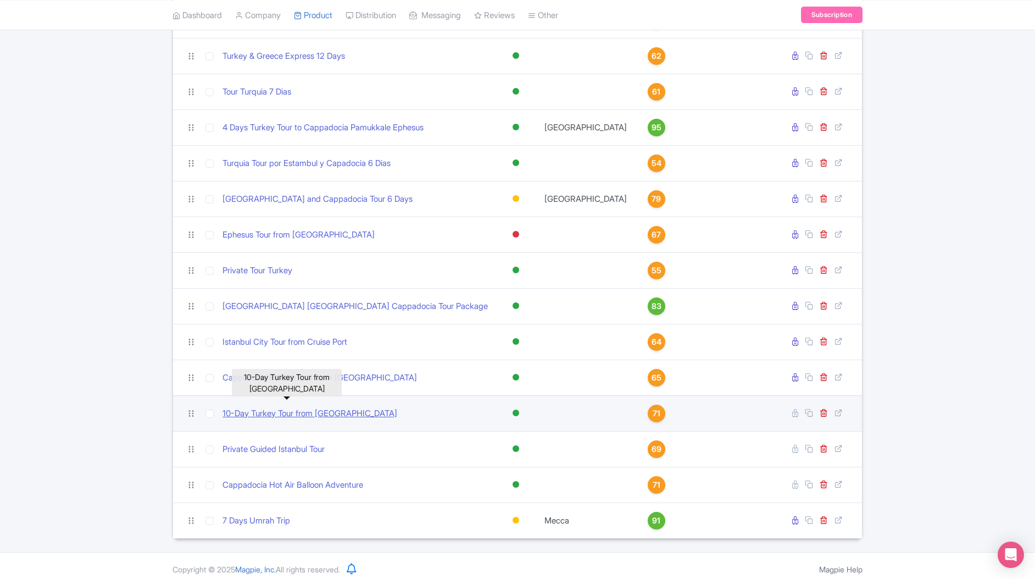
click at [254, 409] on link "10-Day Turkey Tour from [GEOGRAPHIC_DATA]" at bounding box center [310, 413] width 175 height 13
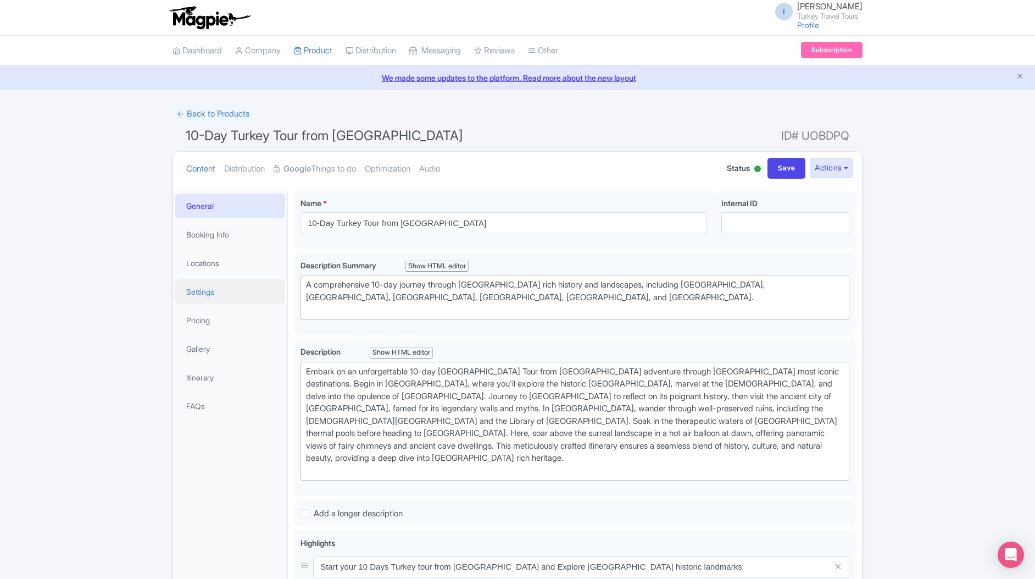
click at [203, 299] on link "Settings" at bounding box center [230, 291] width 110 height 25
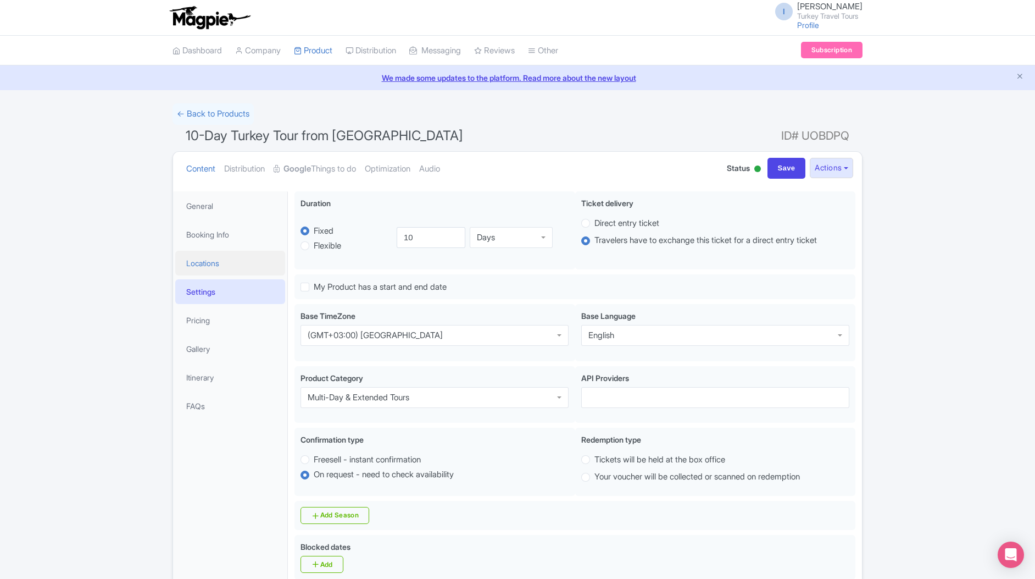
click at [197, 267] on link "Locations" at bounding box center [230, 263] width 110 height 25
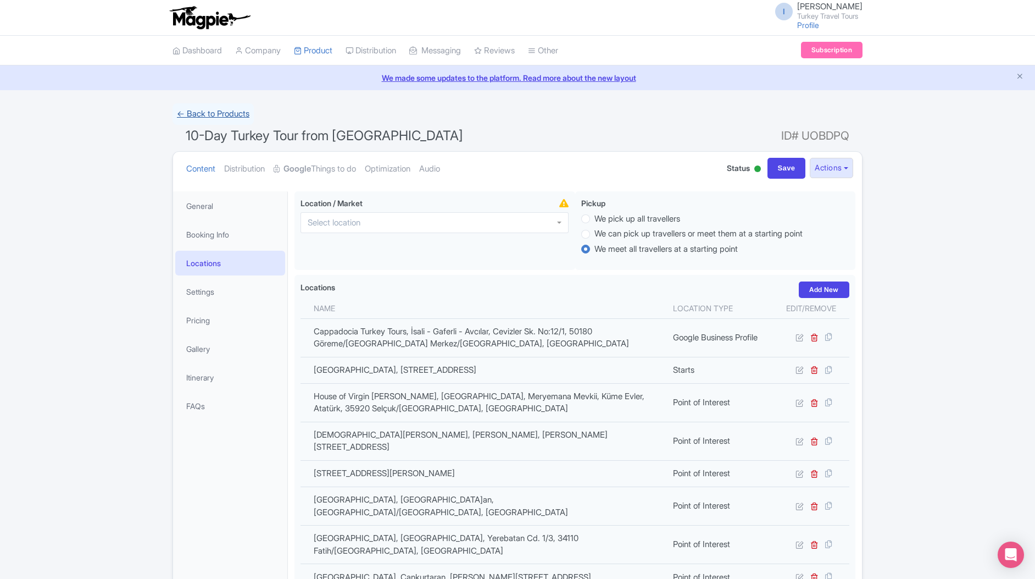
click at [183, 116] on link "← Back to Products" at bounding box center [213, 113] width 81 height 21
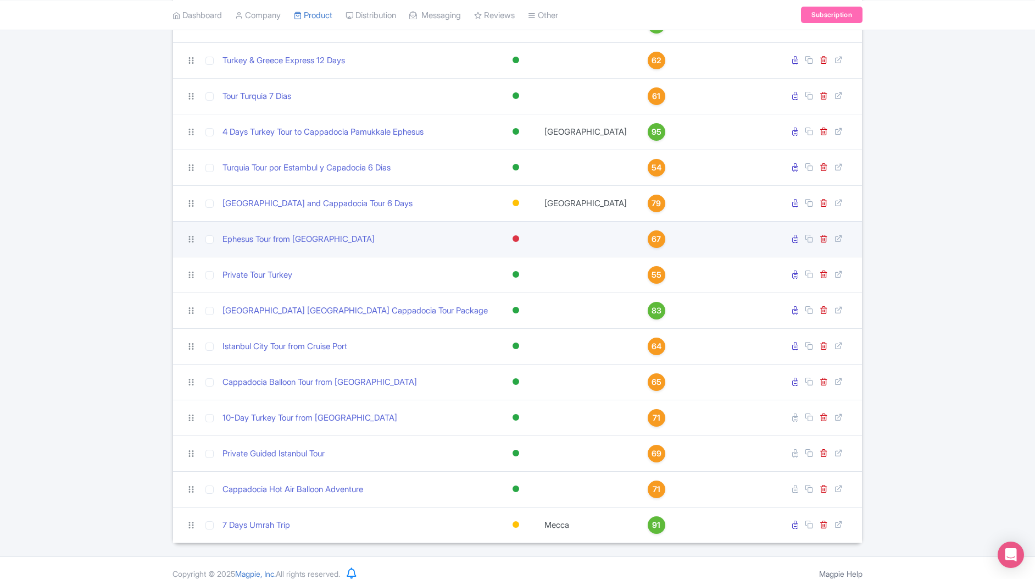
scroll to position [423, 0]
